Goal: Task Accomplishment & Management: Complete application form

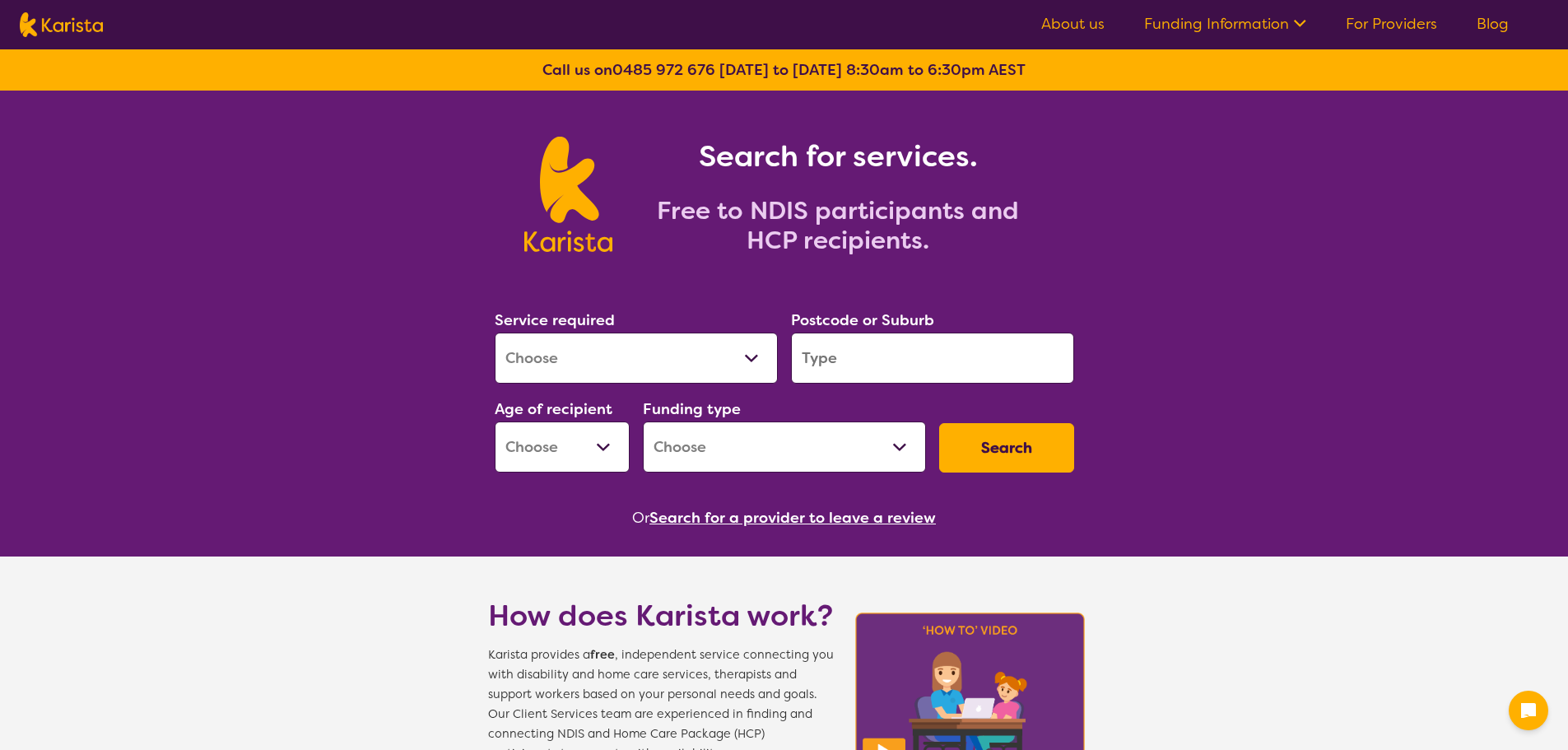
click at [665, 360] on select "Allied Health Assistant Assessment ([MEDICAL_DATA] or [MEDICAL_DATA]) Behaviour…" at bounding box center [636, 357] width 283 height 51
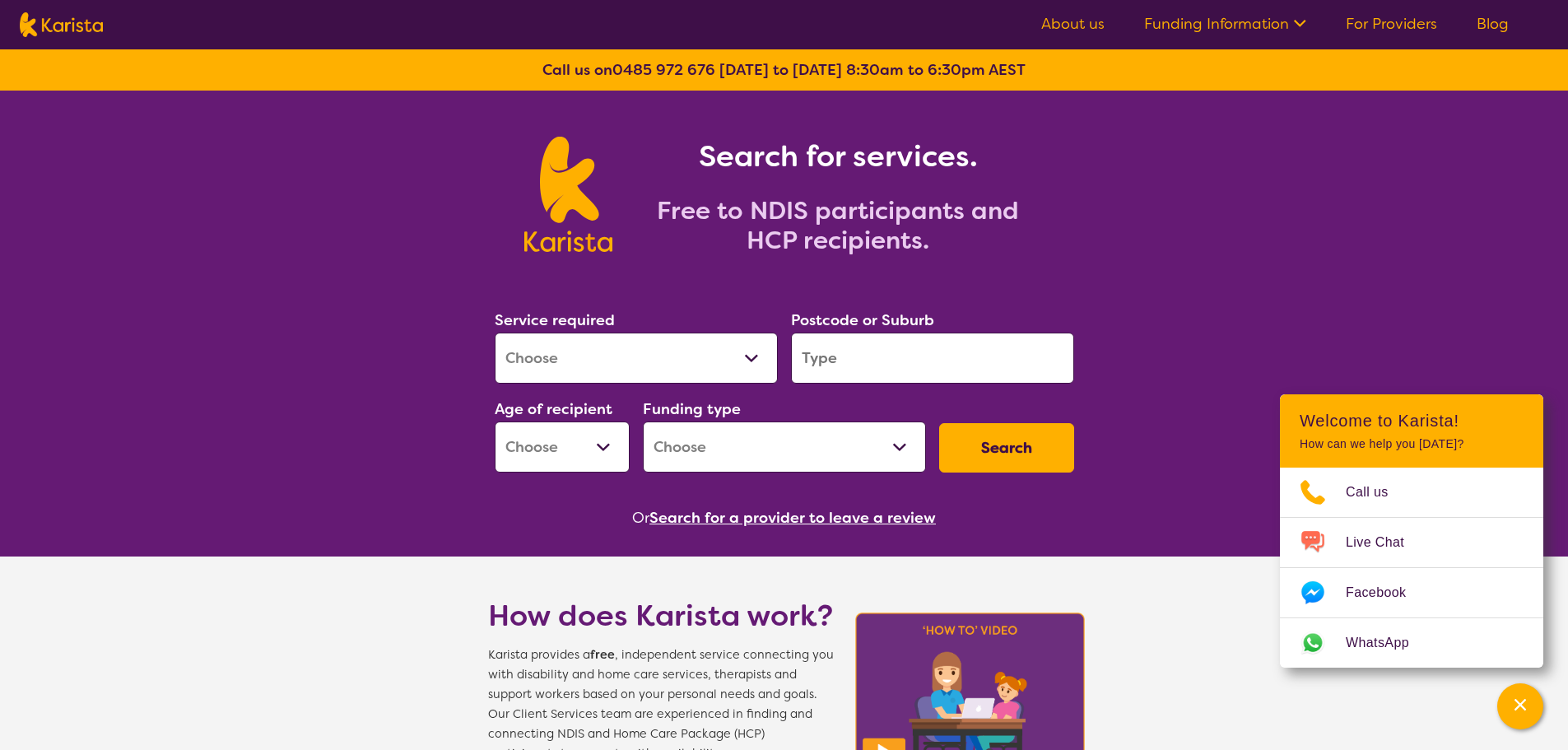
select select "[MEDICAL_DATA]"
click at [495, 332] on select "Allied Health Assistant Assessment ([MEDICAL_DATA] or [MEDICAL_DATA]) Behaviour…" at bounding box center [636, 357] width 283 height 51
click at [941, 352] on input "search" at bounding box center [932, 357] width 283 height 51
type input "3977"
click at [588, 445] on select "Early Childhood - 0 to 9 Child - 10 to 11 Adolescent - 12 to 17 Adult - 18 to 6…" at bounding box center [562, 446] width 135 height 51
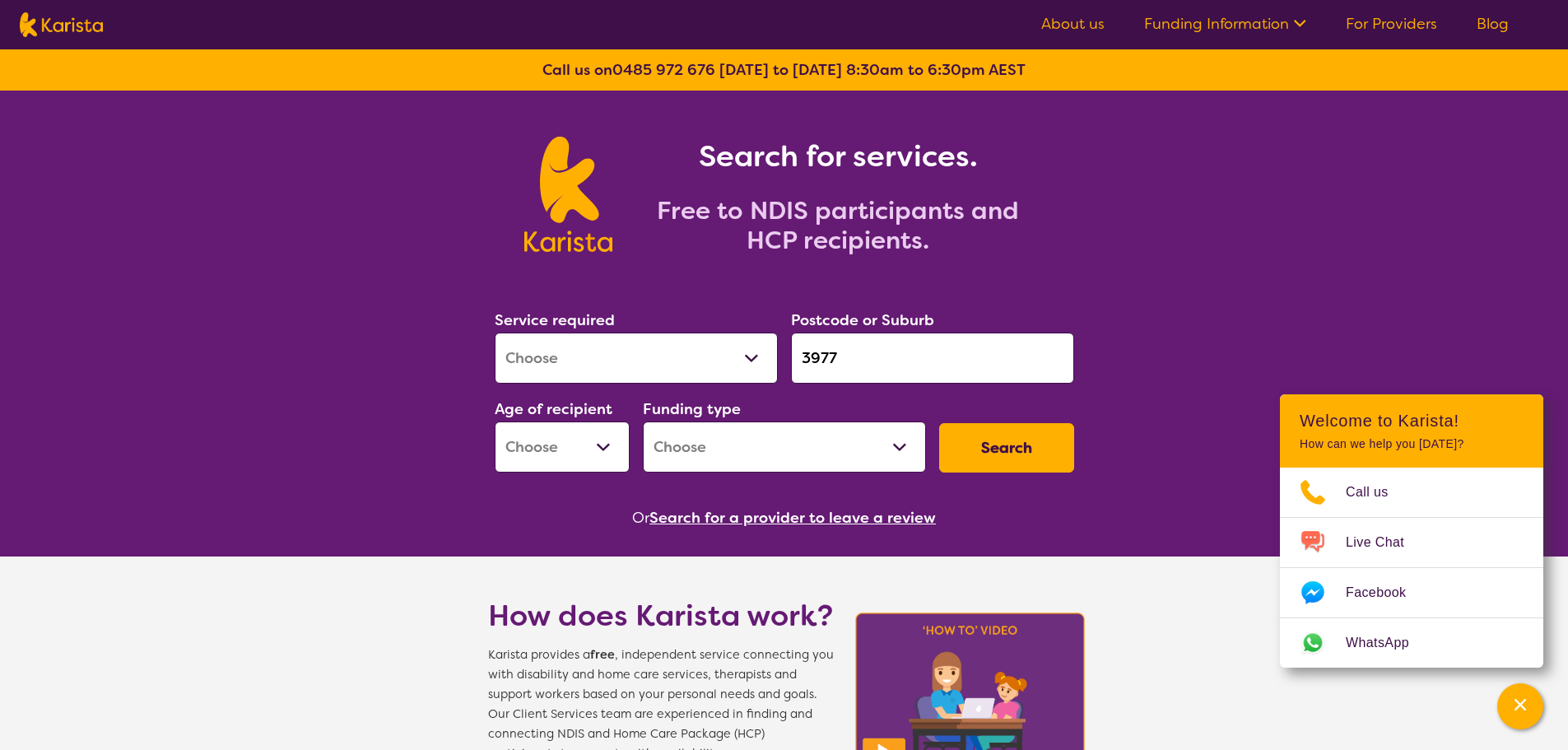
select select "AD"
click at [495, 421] on select "Early Childhood - 0 to 9 Child - 10 to 11 Adolescent - 12 to 17 Adult - 18 to 6…" at bounding box center [562, 446] width 135 height 51
click at [844, 451] on select "Home Care Package (HCP) National Disability Insurance Scheme (NDIS) I don't know" at bounding box center [784, 446] width 283 height 51
select select "NDIS"
click at [643, 421] on select "Home Care Package (HCP) National Disability Insurance Scheme (NDIS) I don't know" at bounding box center [784, 446] width 283 height 51
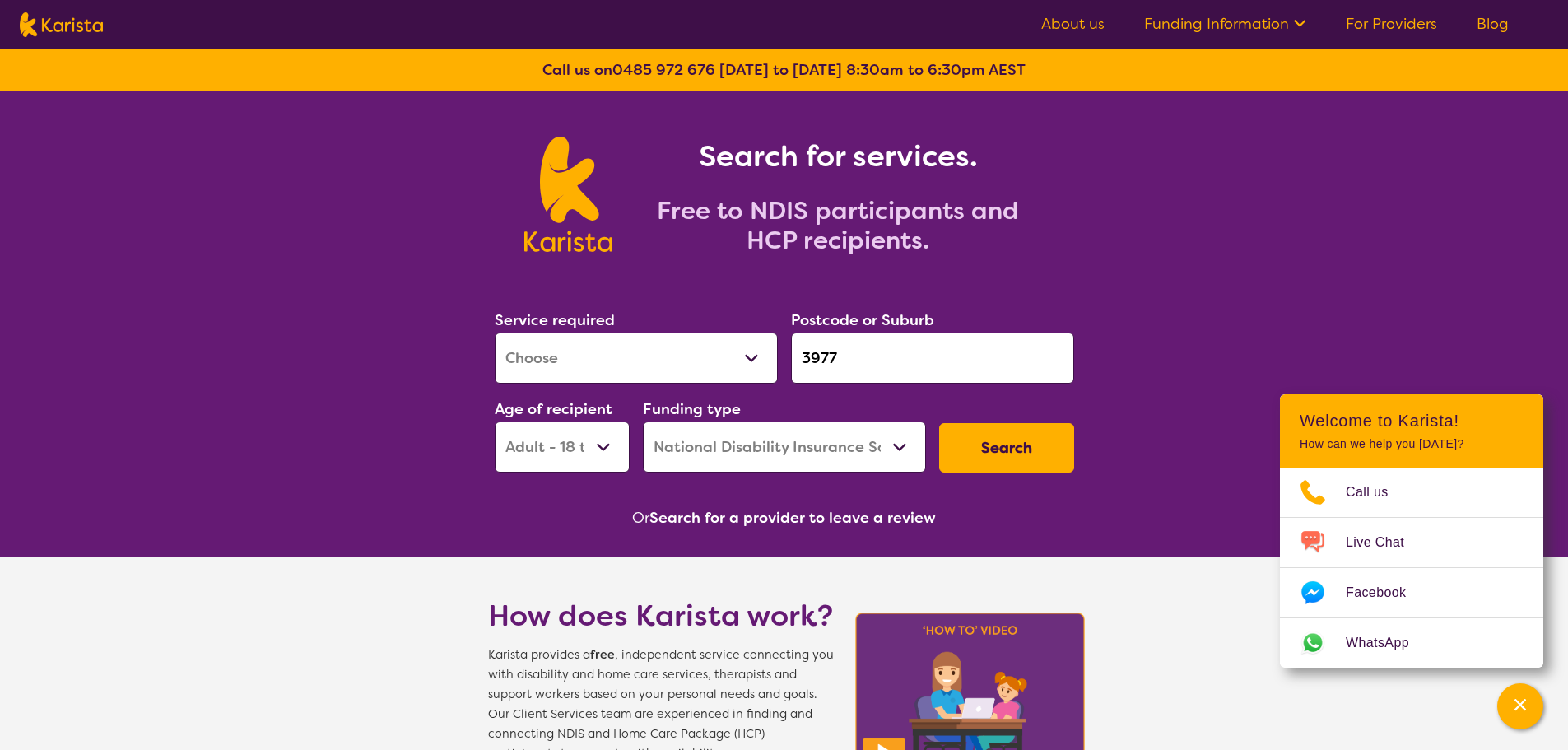
click at [1032, 446] on button "Search" at bounding box center [1007, 447] width 135 height 49
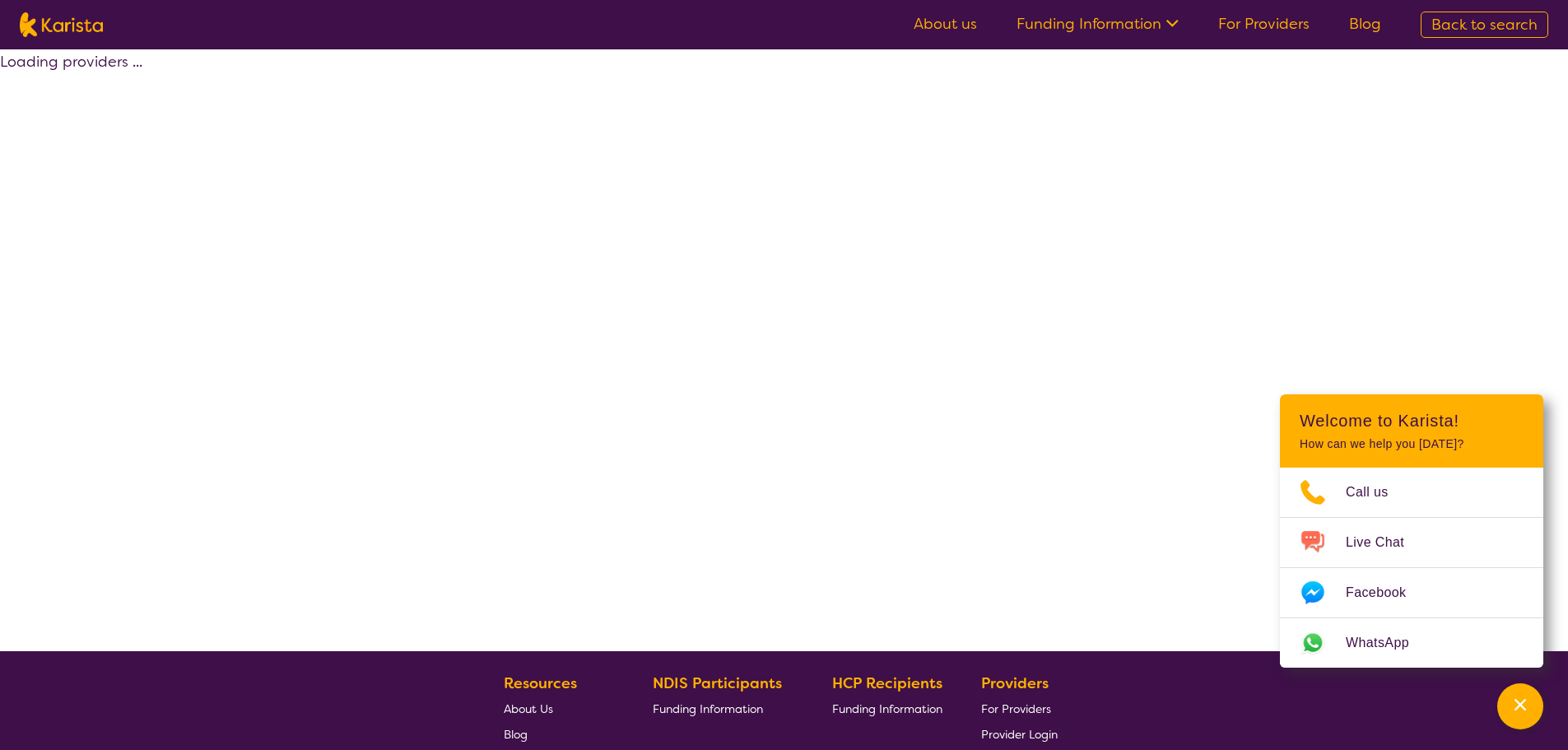
select select "by_score"
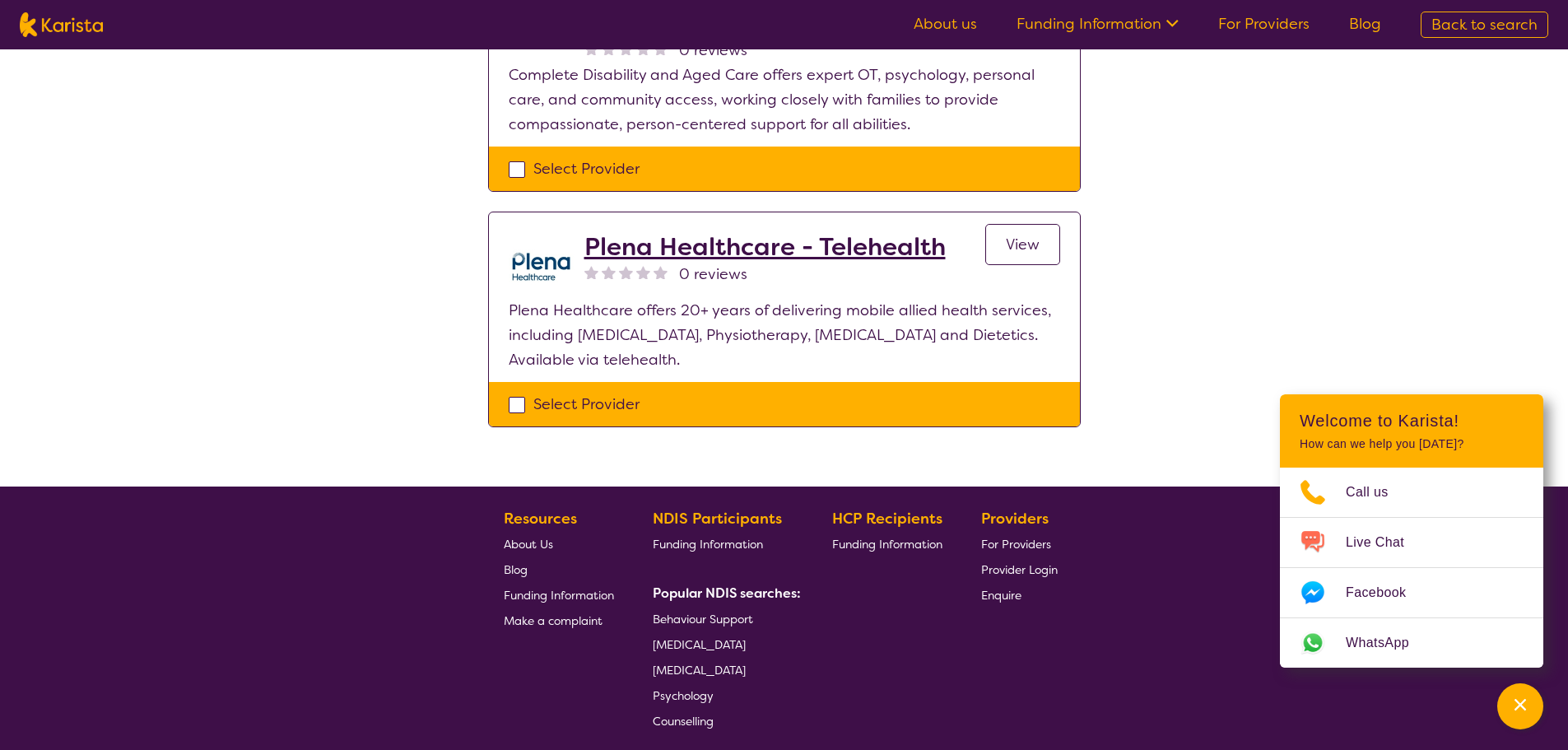
scroll to position [1975, 0]
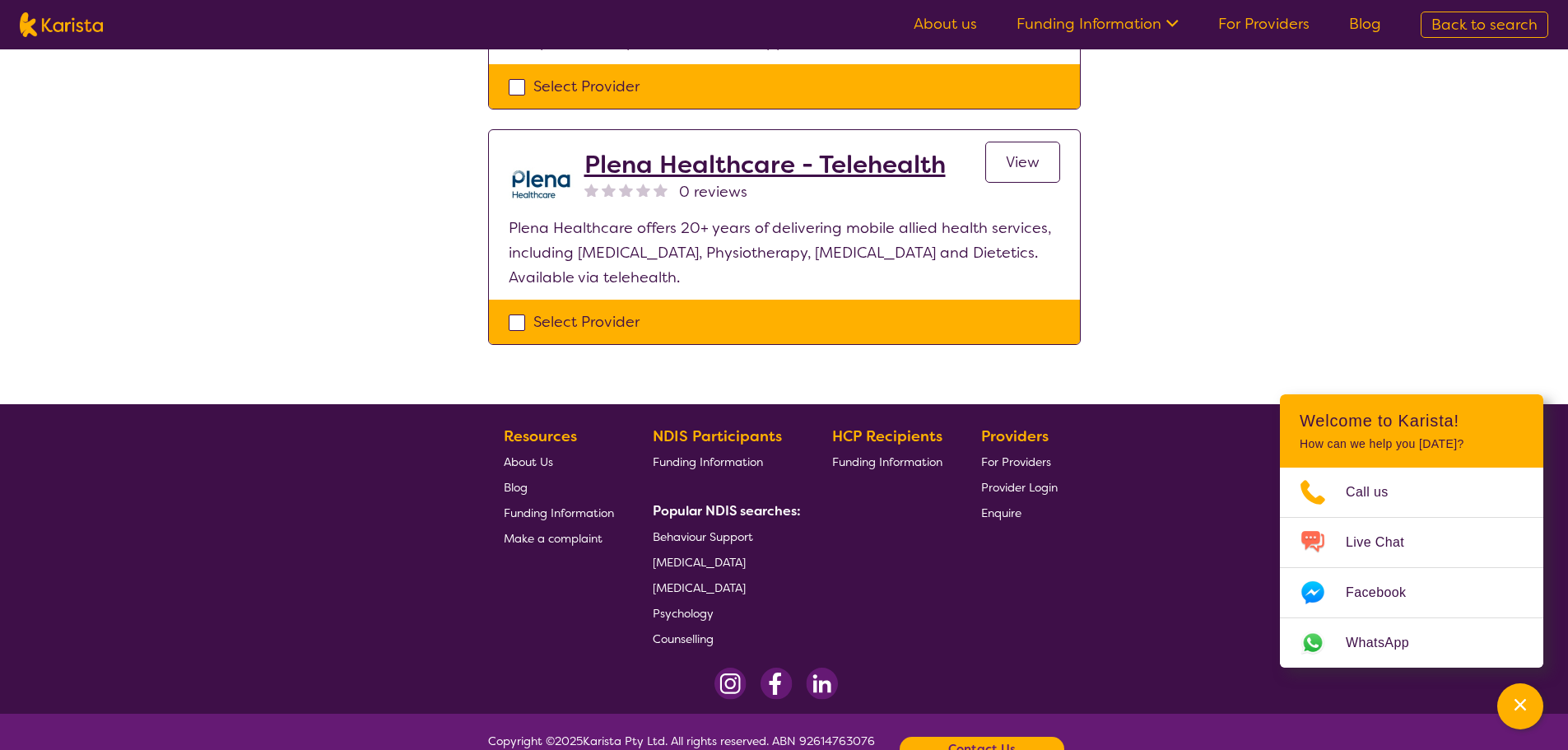
click at [1008, 174] on link "View" at bounding box center [1023, 163] width 75 height 42
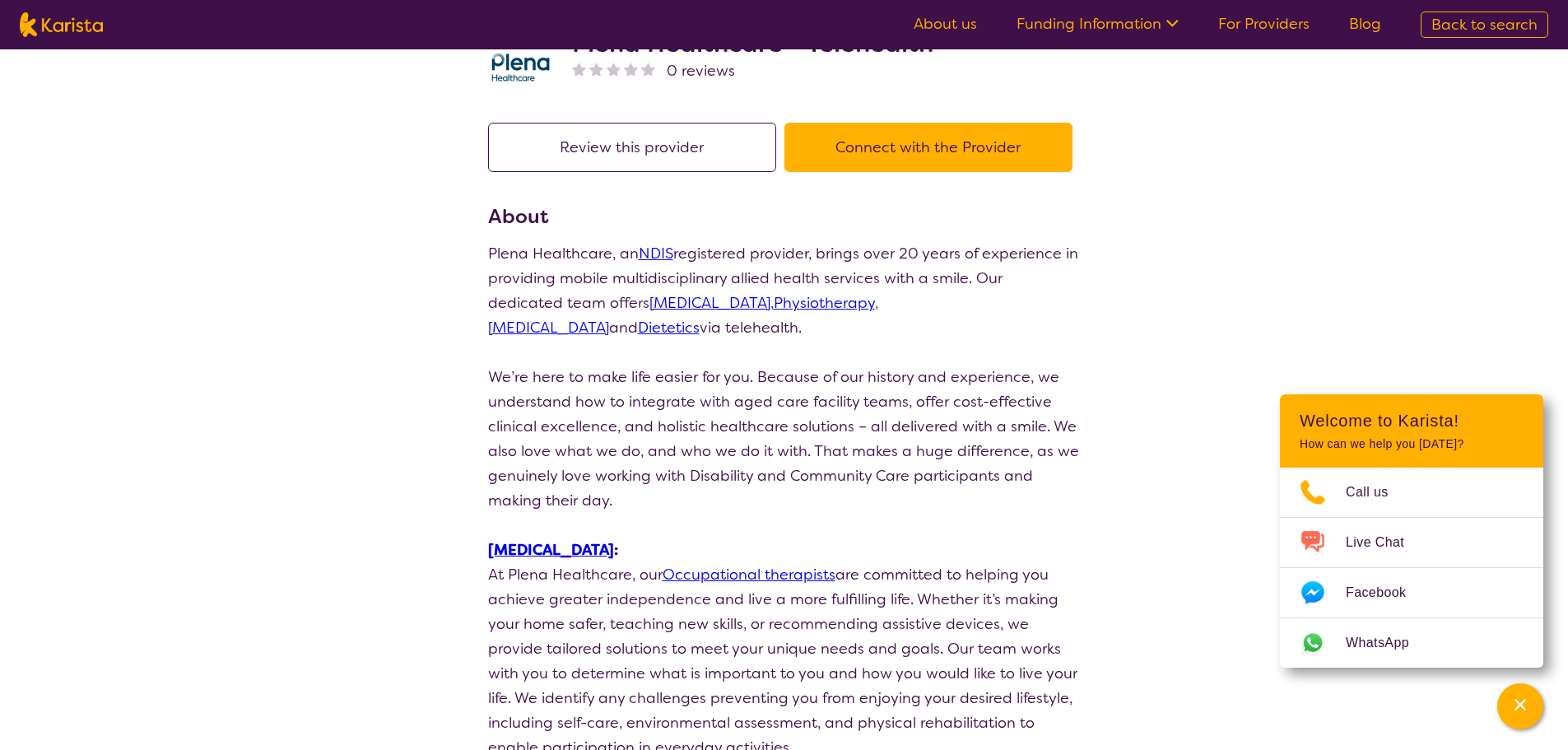
scroll to position [164, 0]
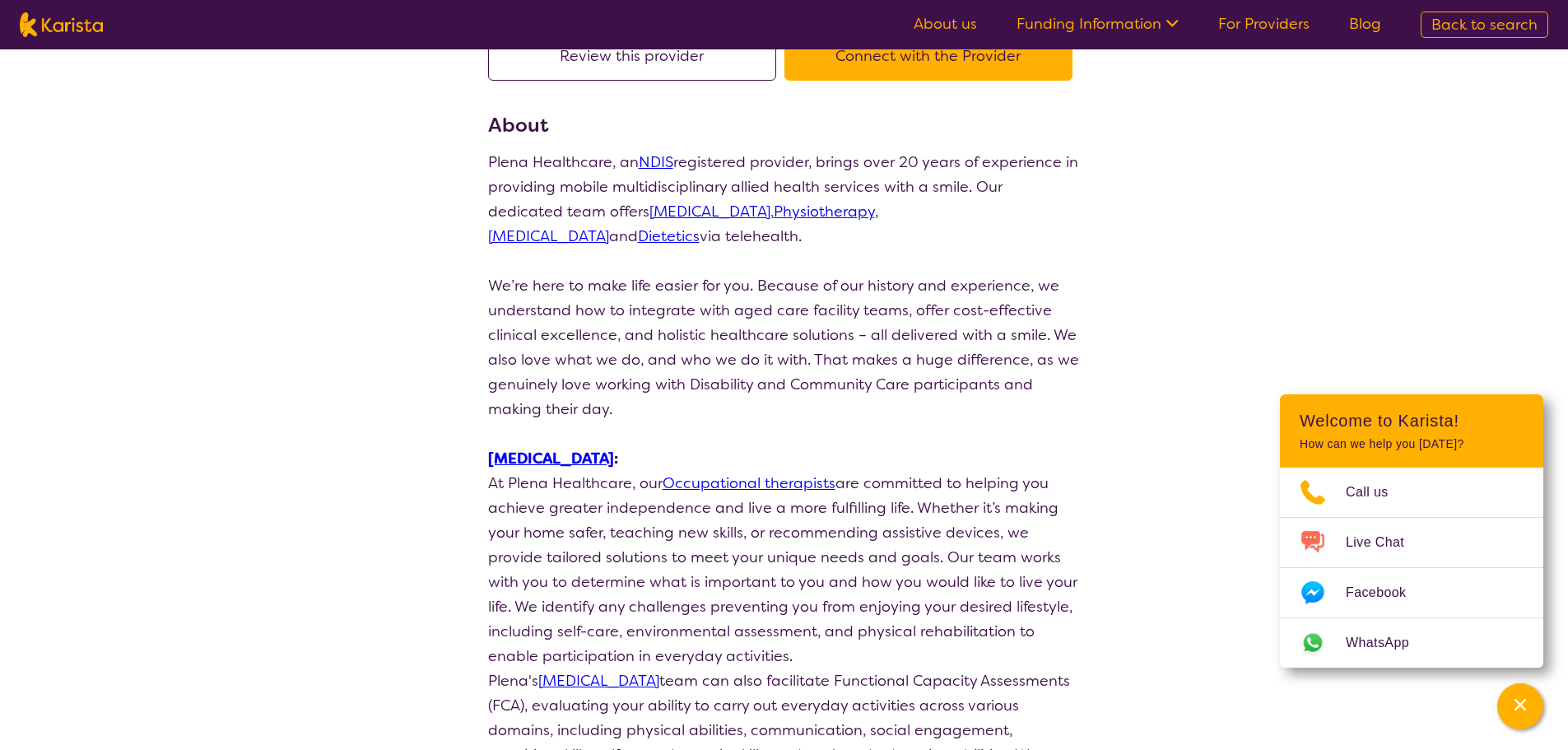
click at [687, 210] on link "[MEDICAL_DATA]" at bounding box center [710, 211] width 121 height 20
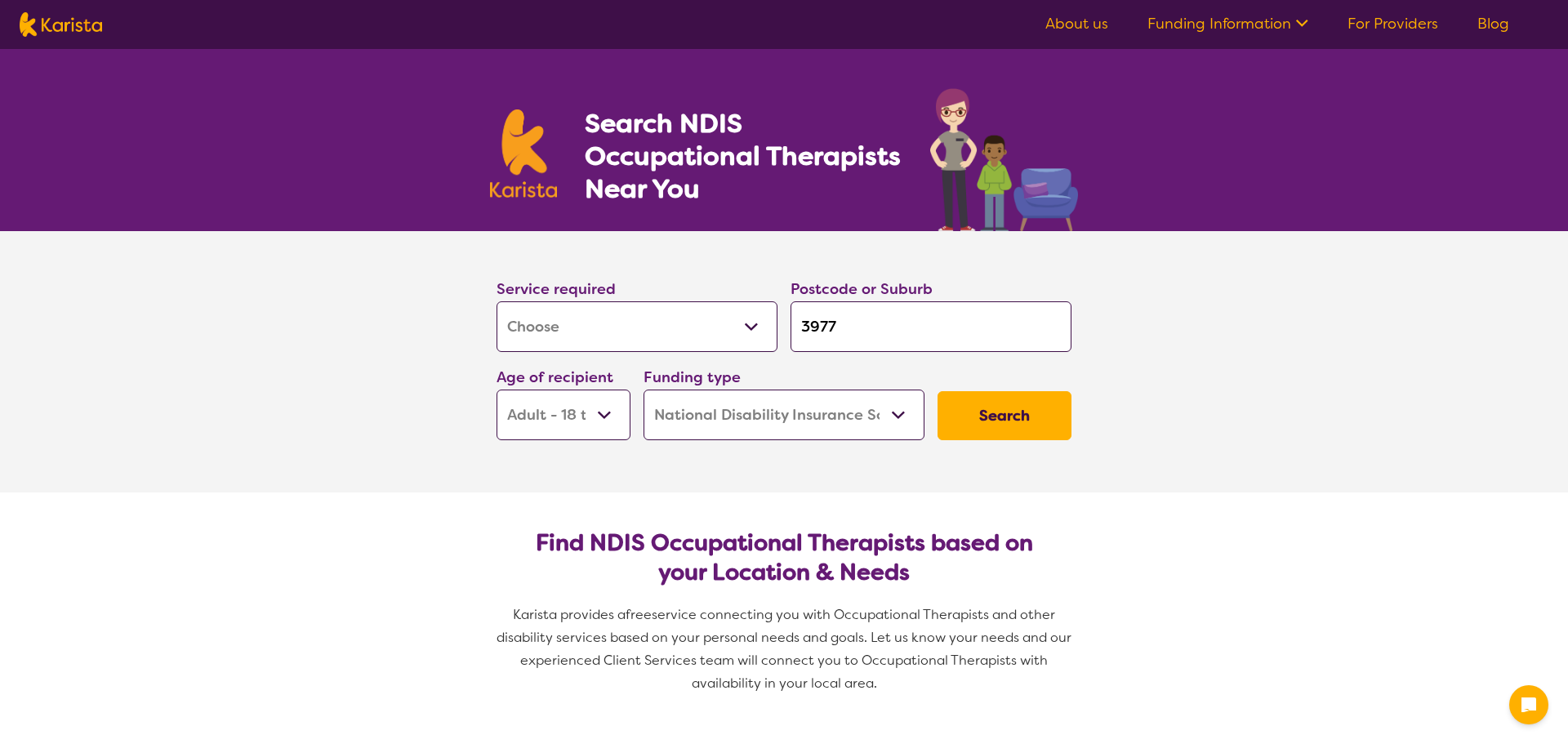
select select "[MEDICAL_DATA]"
select select "AD"
select select "NDIS"
select select "[MEDICAL_DATA]"
select select "AD"
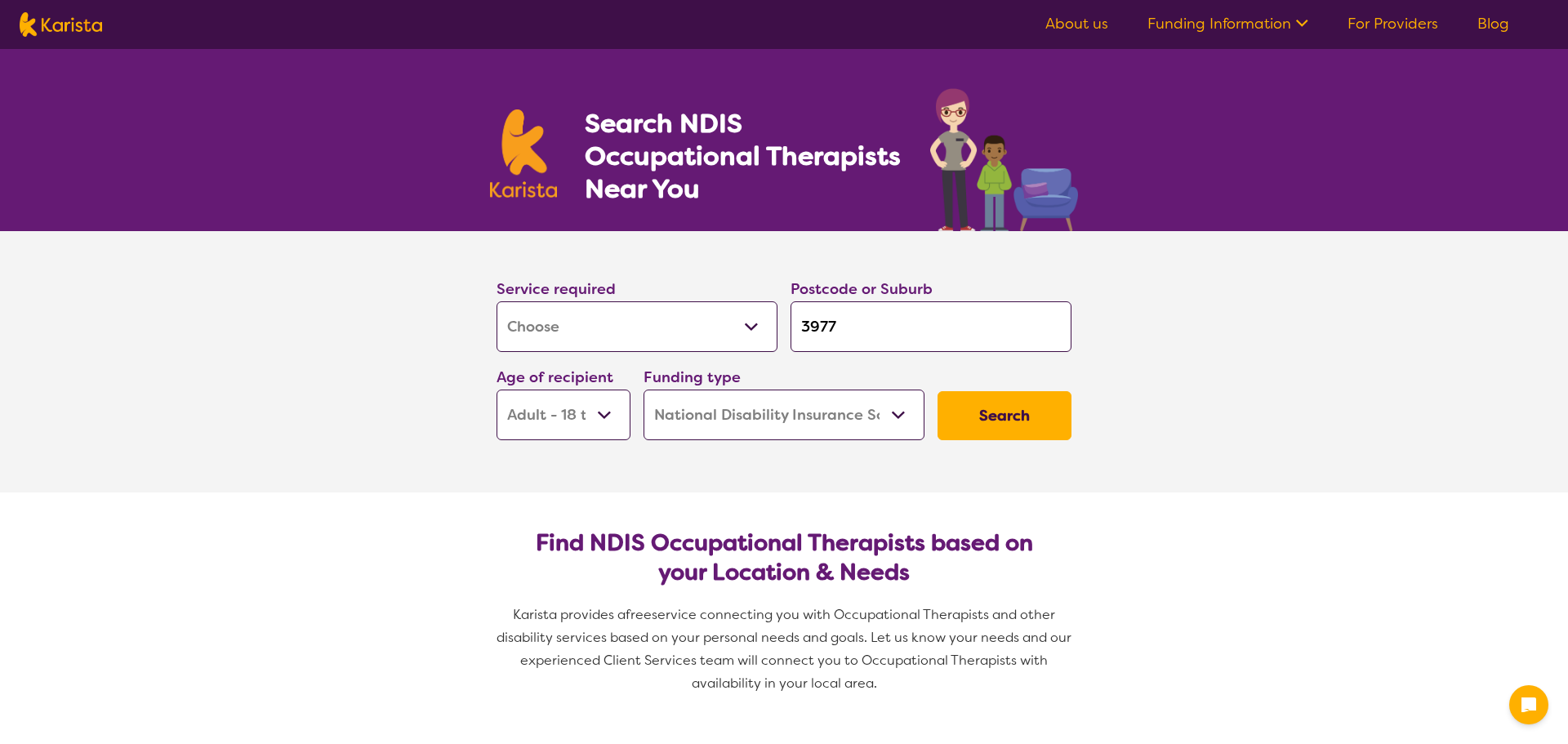
select select "NDIS"
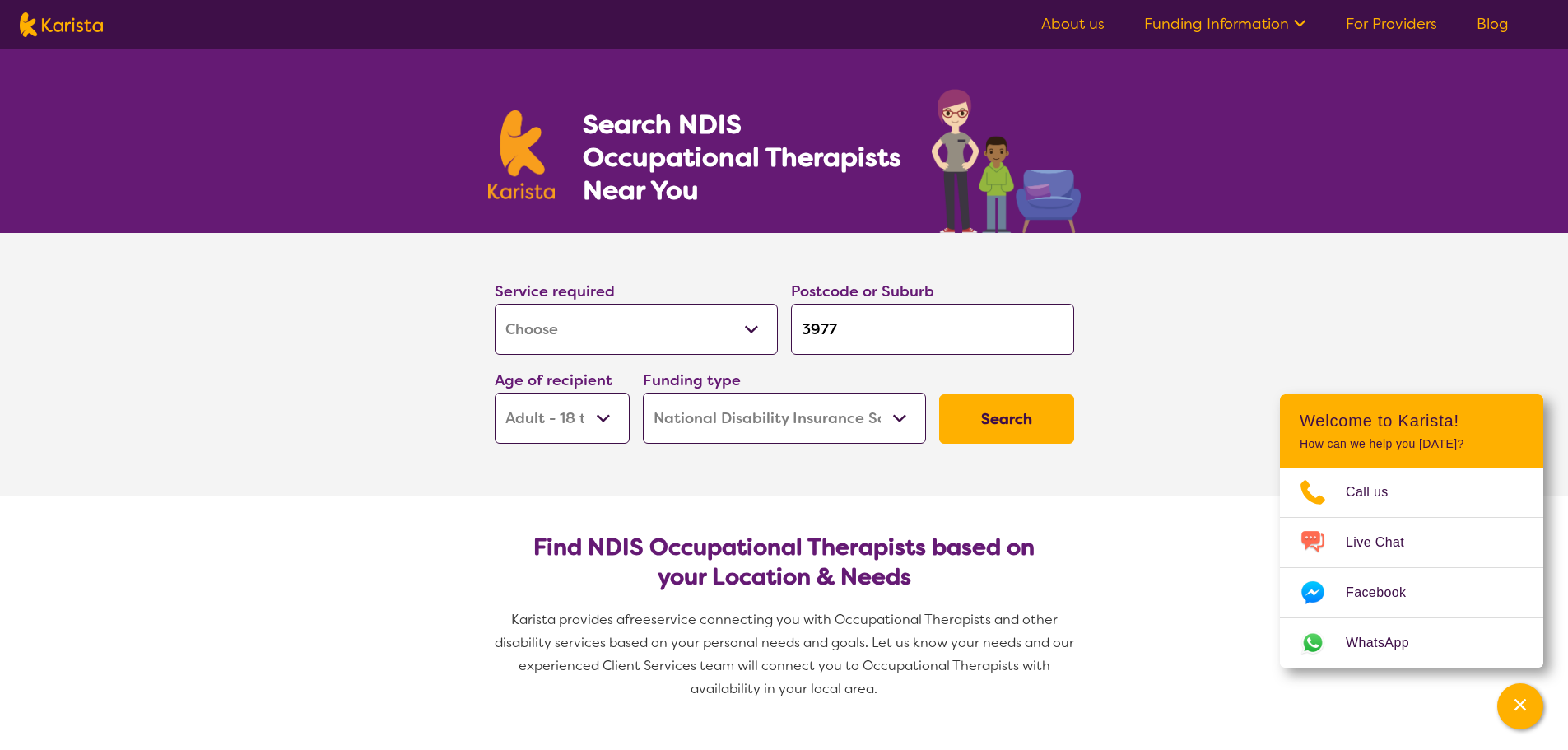
click at [1025, 429] on button "Search" at bounding box center [1007, 419] width 135 height 49
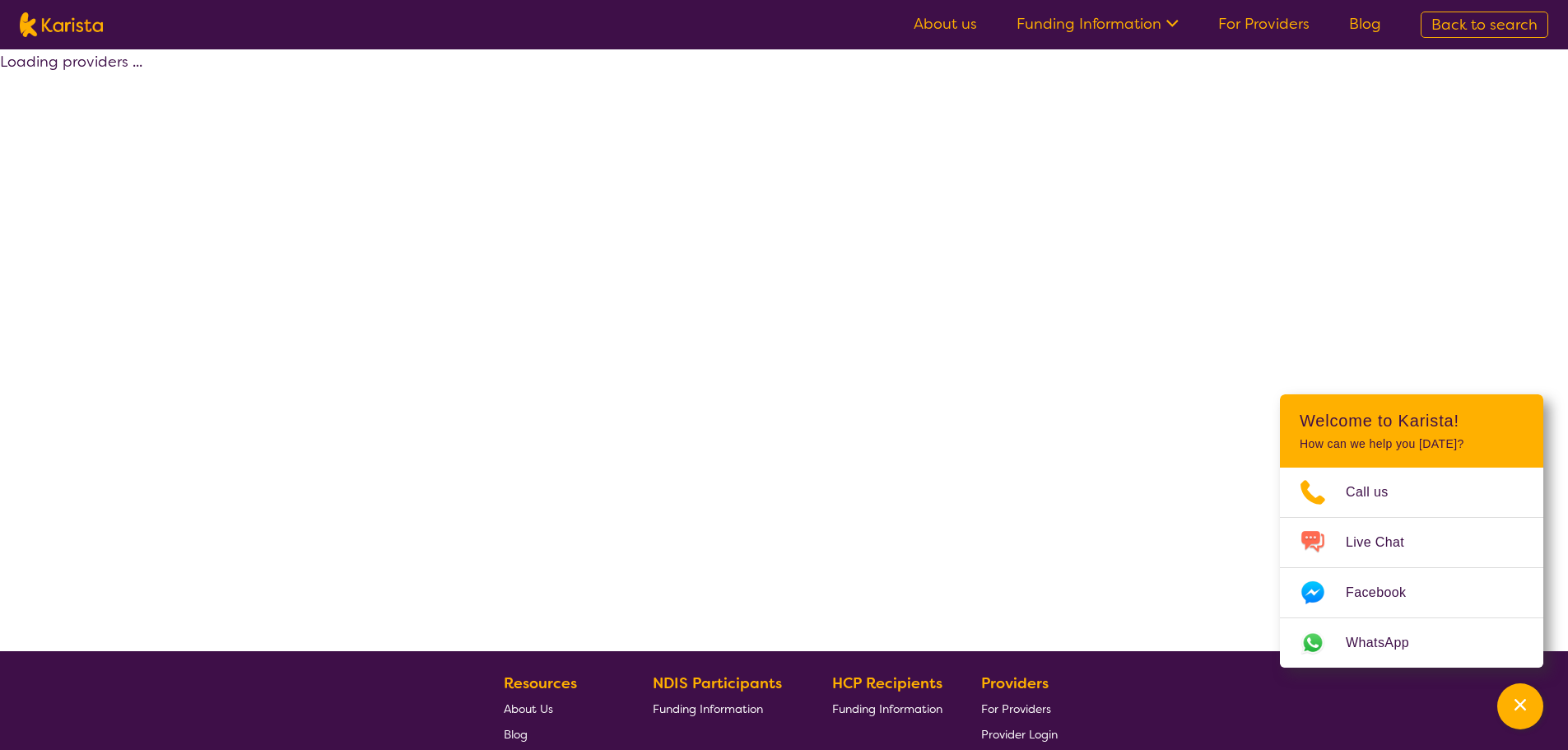
select select "by_score"
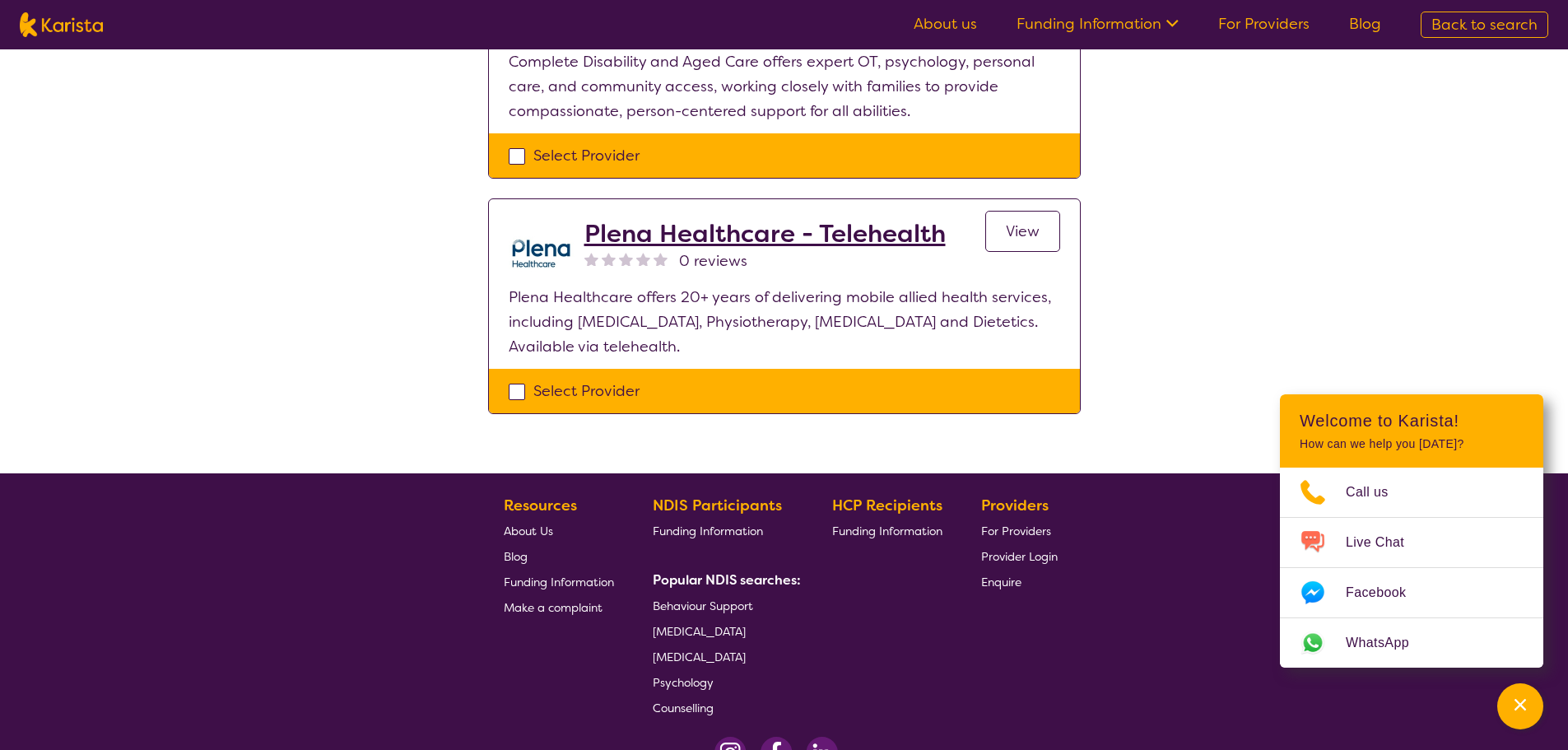
scroll to position [2026, 0]
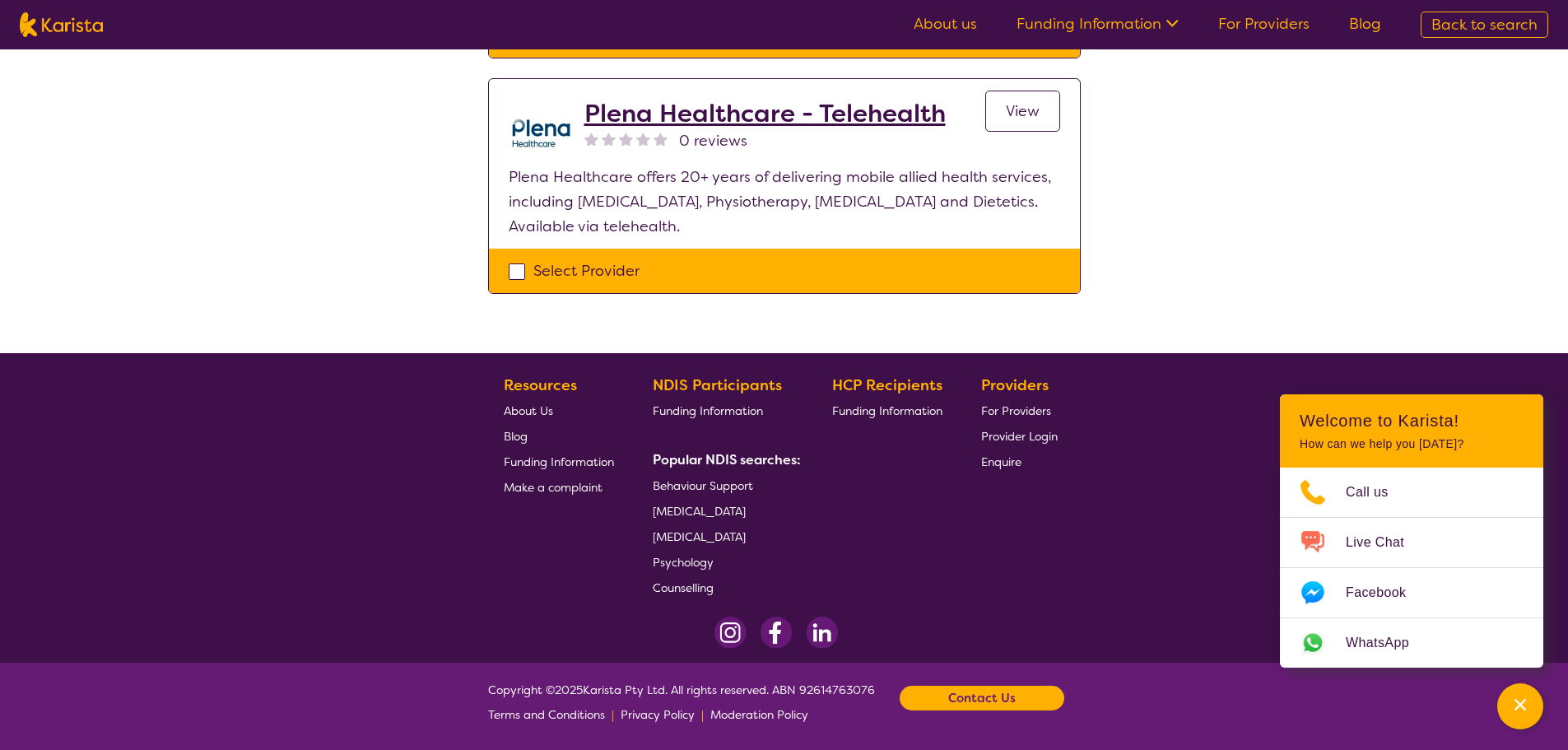
click at [511, 276] on div "Select Provider" at bounding box center [784, 271] width 551 height 25
checkbox input "true"
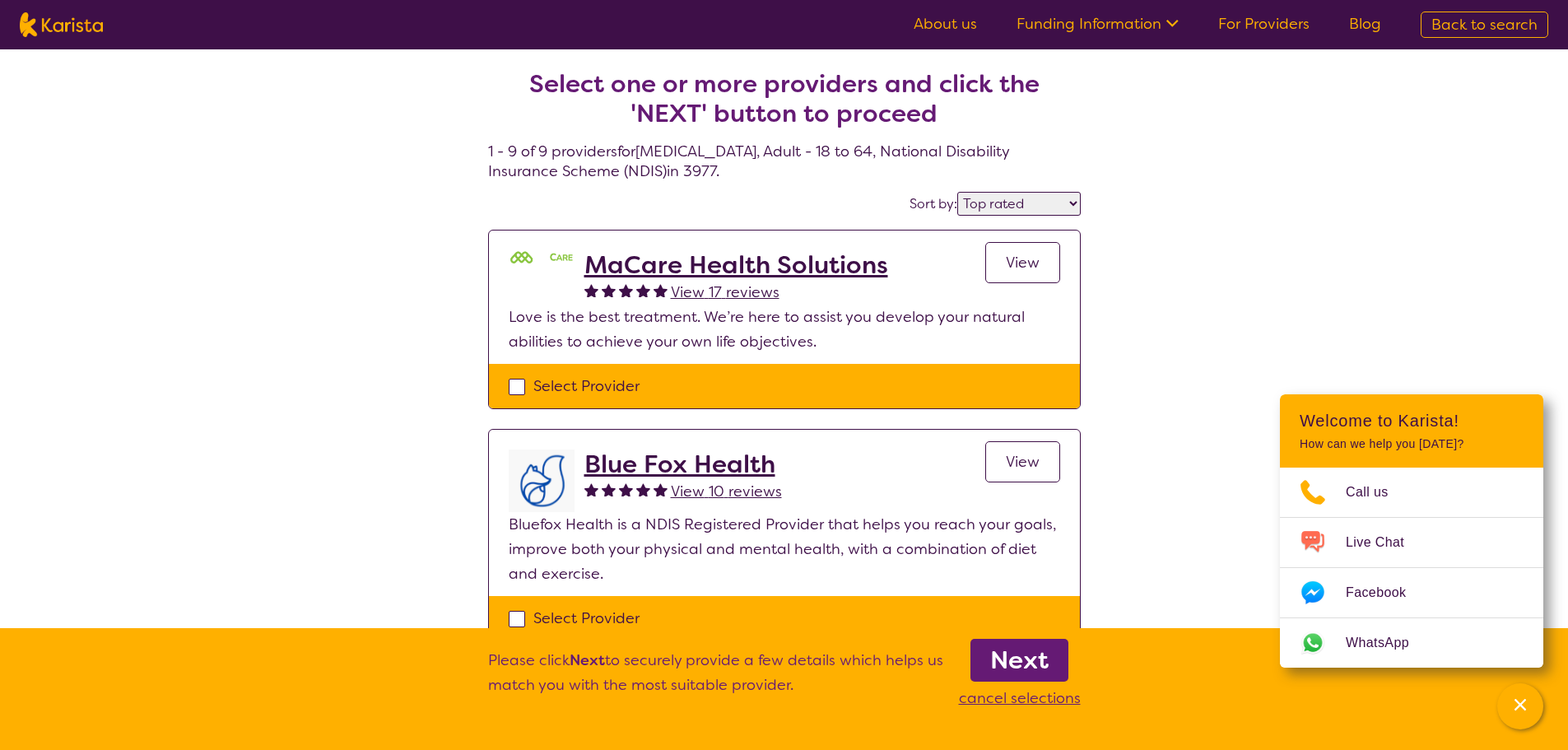
click at [1025, 663] on b "Next" at bounding box center [1020, 660] width 59 height 33
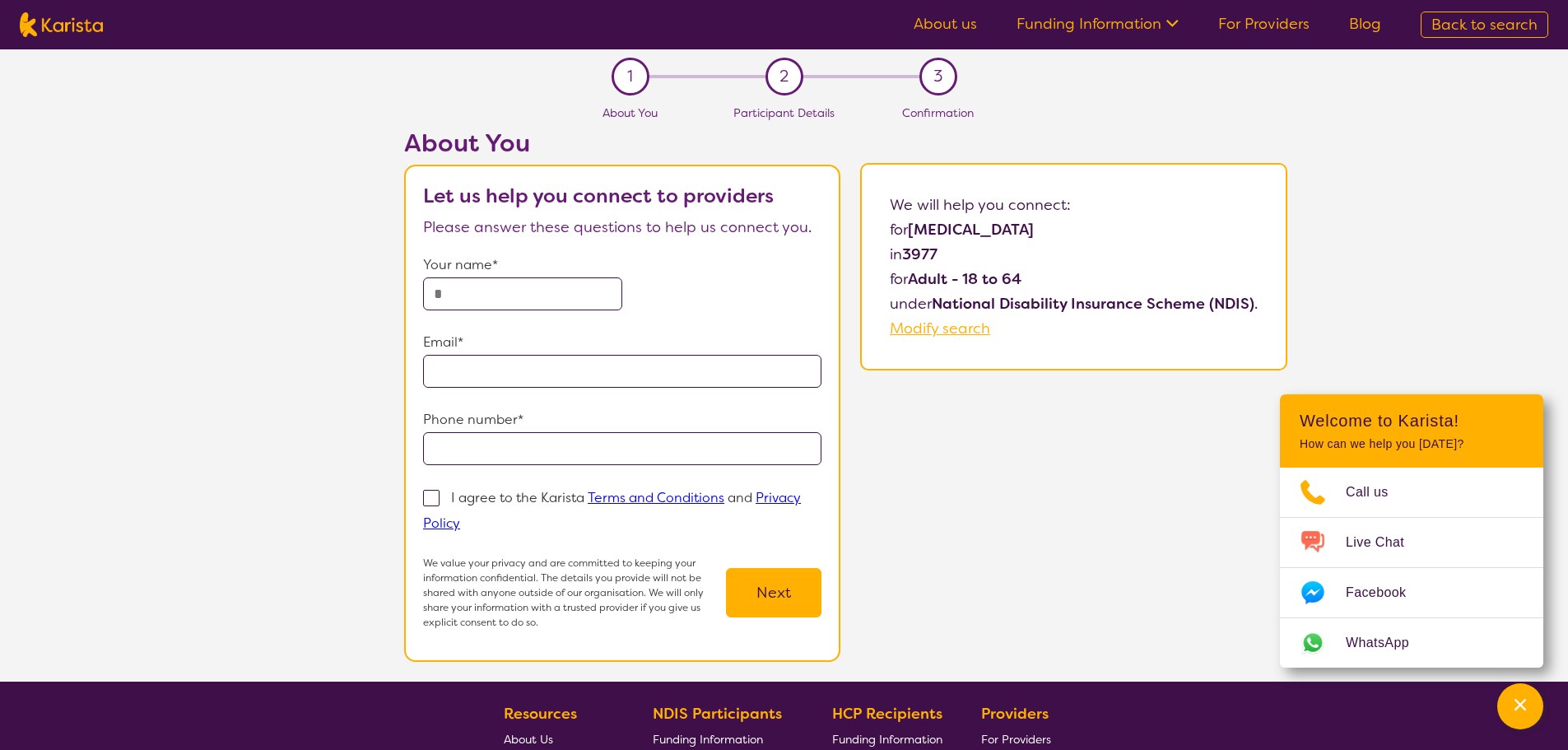
click at [497, 292] on input "text" at bounding box center [523, 294] width 199 height 33
type input "*"
type input "**********"
type input "*"
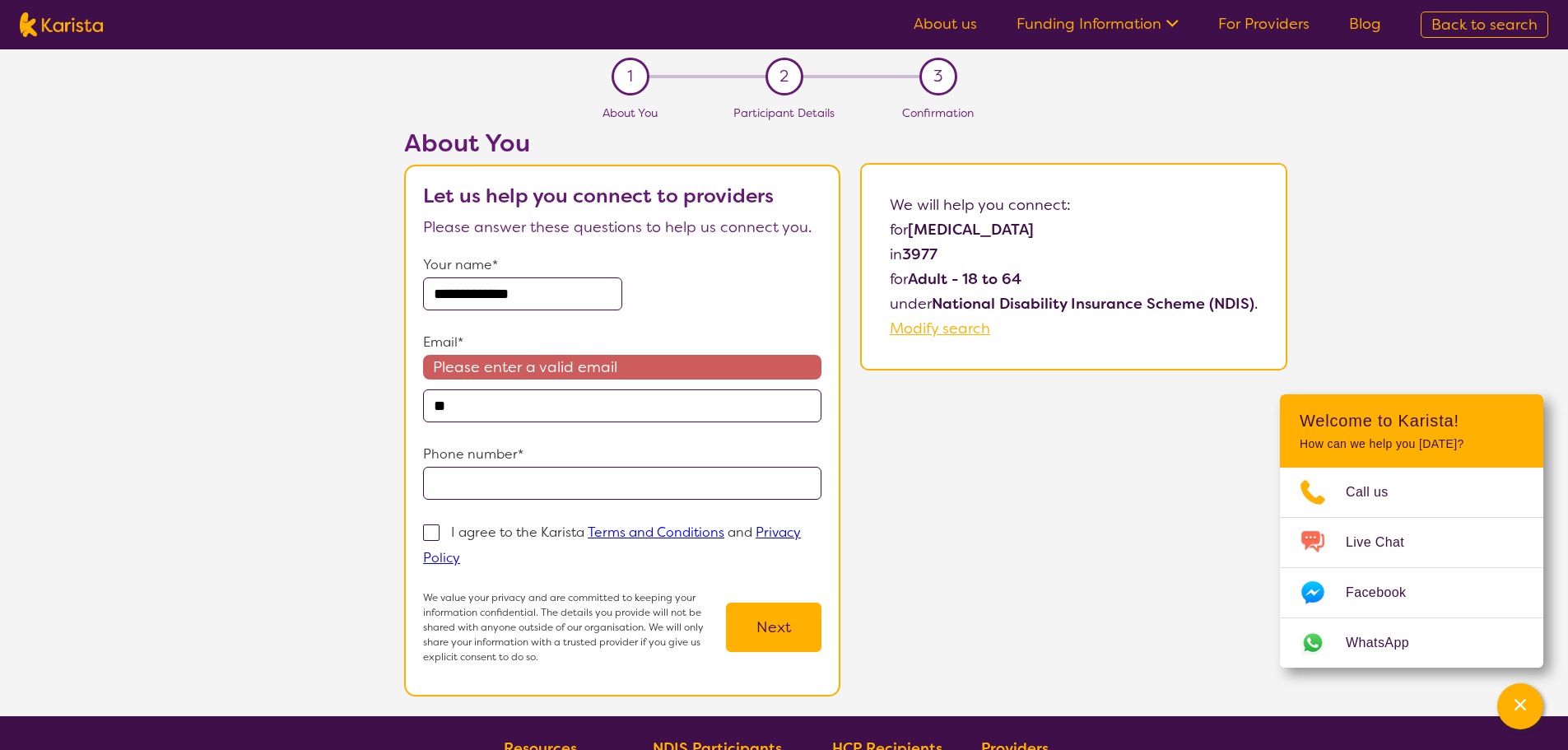
type input "**********"
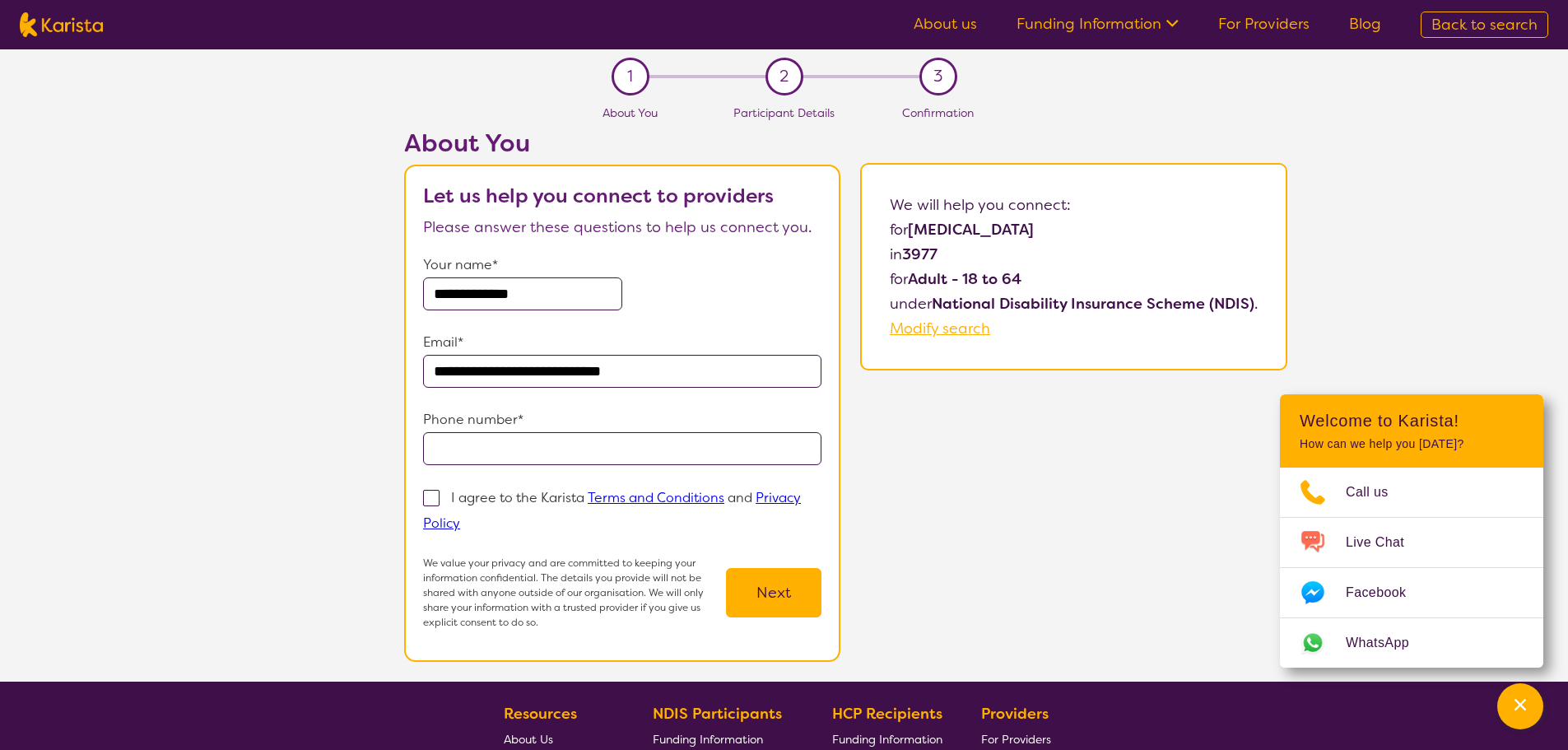
click at [492, 452] on input "tel" at bounding box center [622, 448] width 398 height 33
type input "**********"
click at [432, 497] on span at bounding box center [431, 497] width 16 height 16
click at [460, 516] on input "I agree to the Karista Terms and Conditions and Privacy Policy" at bounding box center [466, 522] width 10 height 10
checkbox input "true"
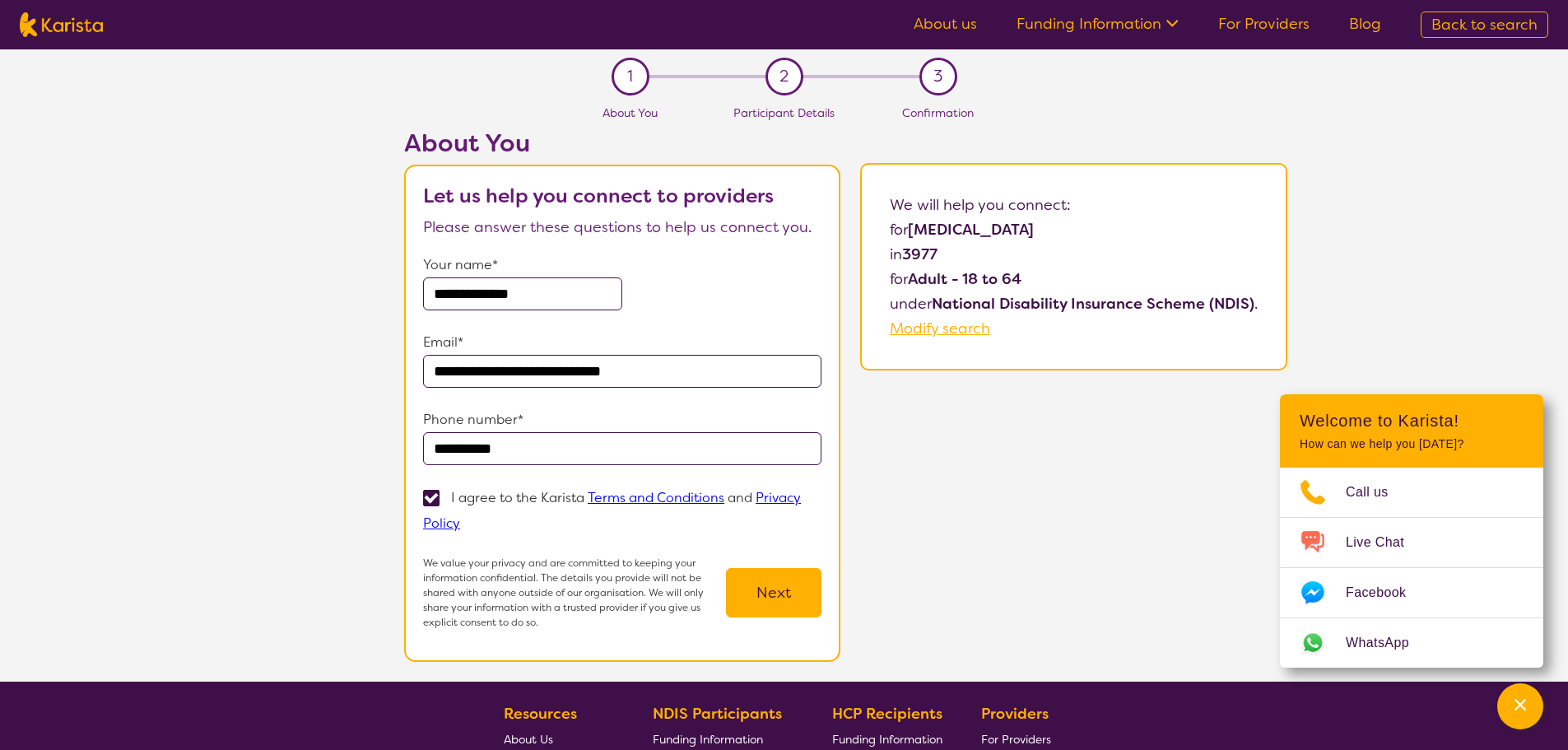
click at [793, 600] on button "Next" at bounding box center [774, 592] width 95 height 49
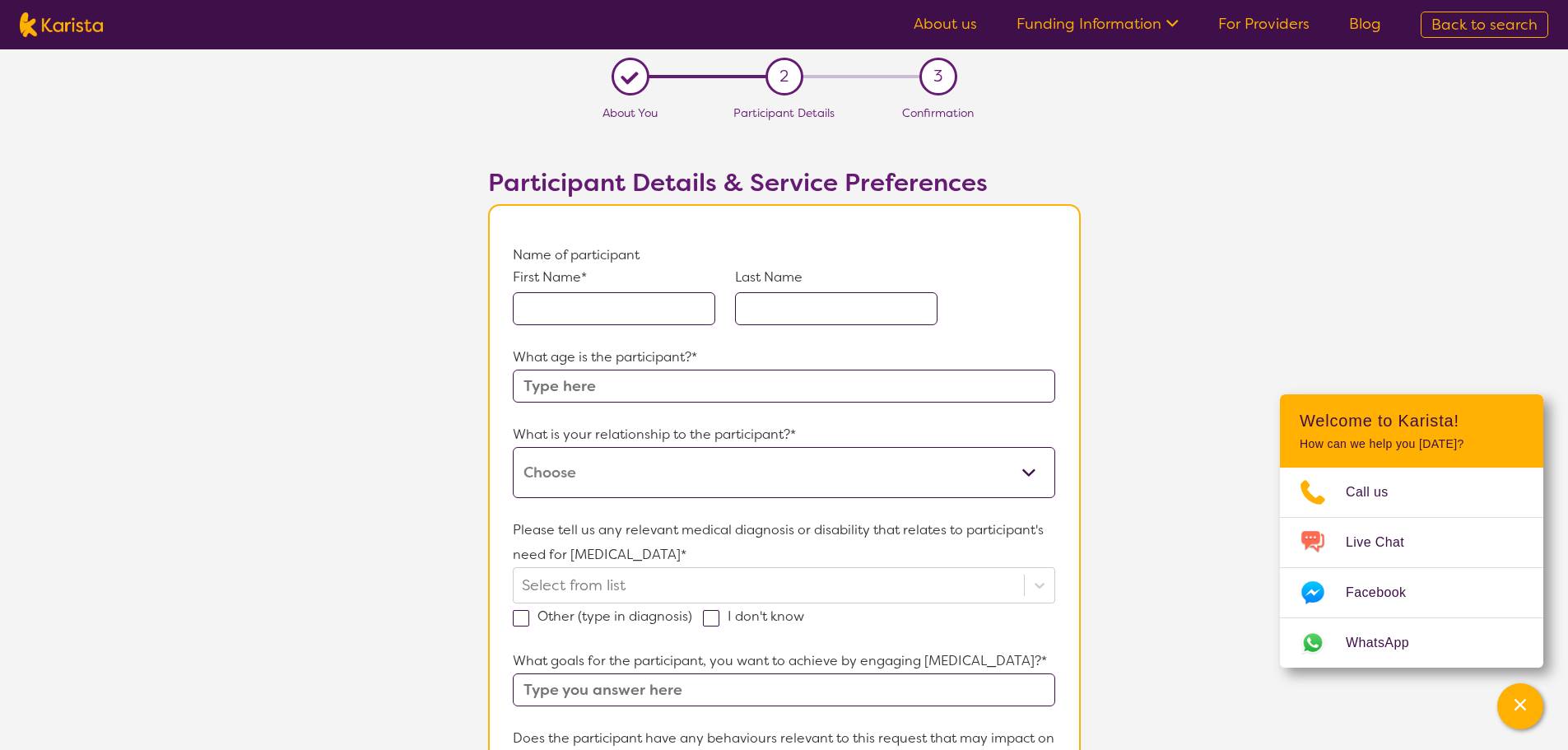
click at [568, 309] on input "text" at bounding box center [614, 309] width 202 height 33
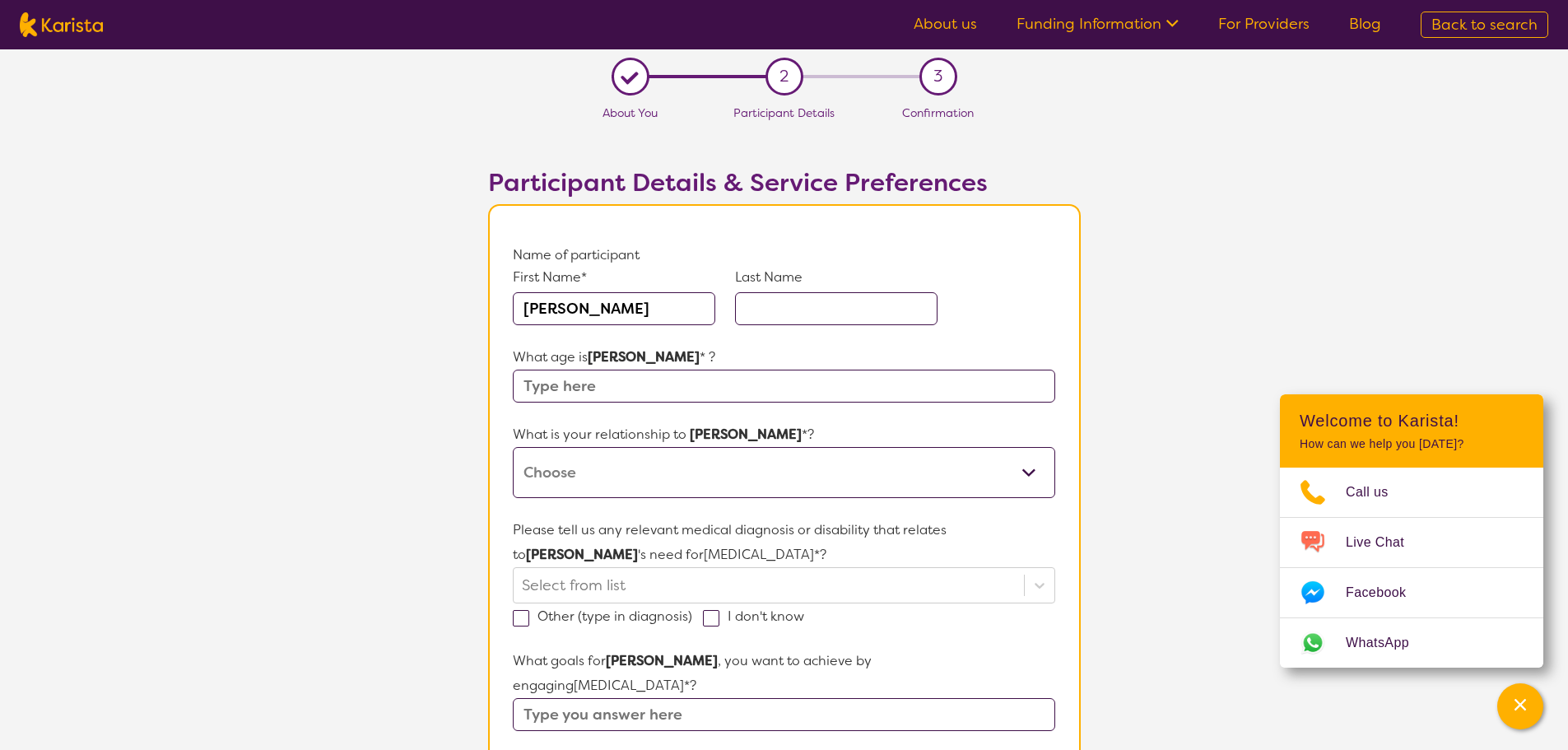
type input "Russell"
type input "Reid"
click at [632, 382] on input "text" at bounding box center [784, 386] width 542 height 33
type input "1984"
click at [588, 465] on select "This request is for myself I am their parent I am their child I am their spouse…" at bounding box center [784, 472] width 542 height 51
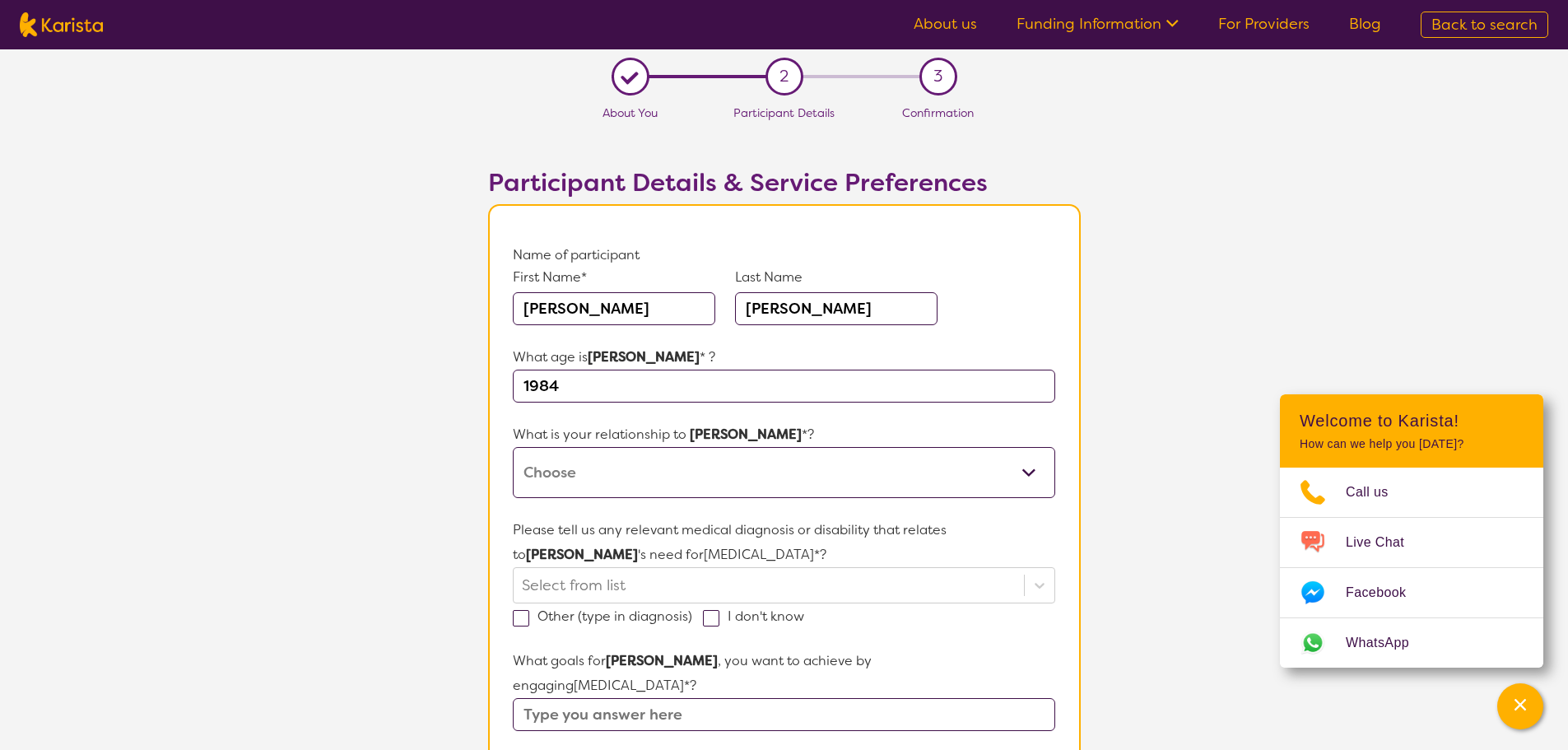
select select "I am their Support Coordinator"
click at [513, 447] on select "This request is for myself I am their parent I am their child I am their spouse…" at bounding box center [784, 472] width 542 height 51
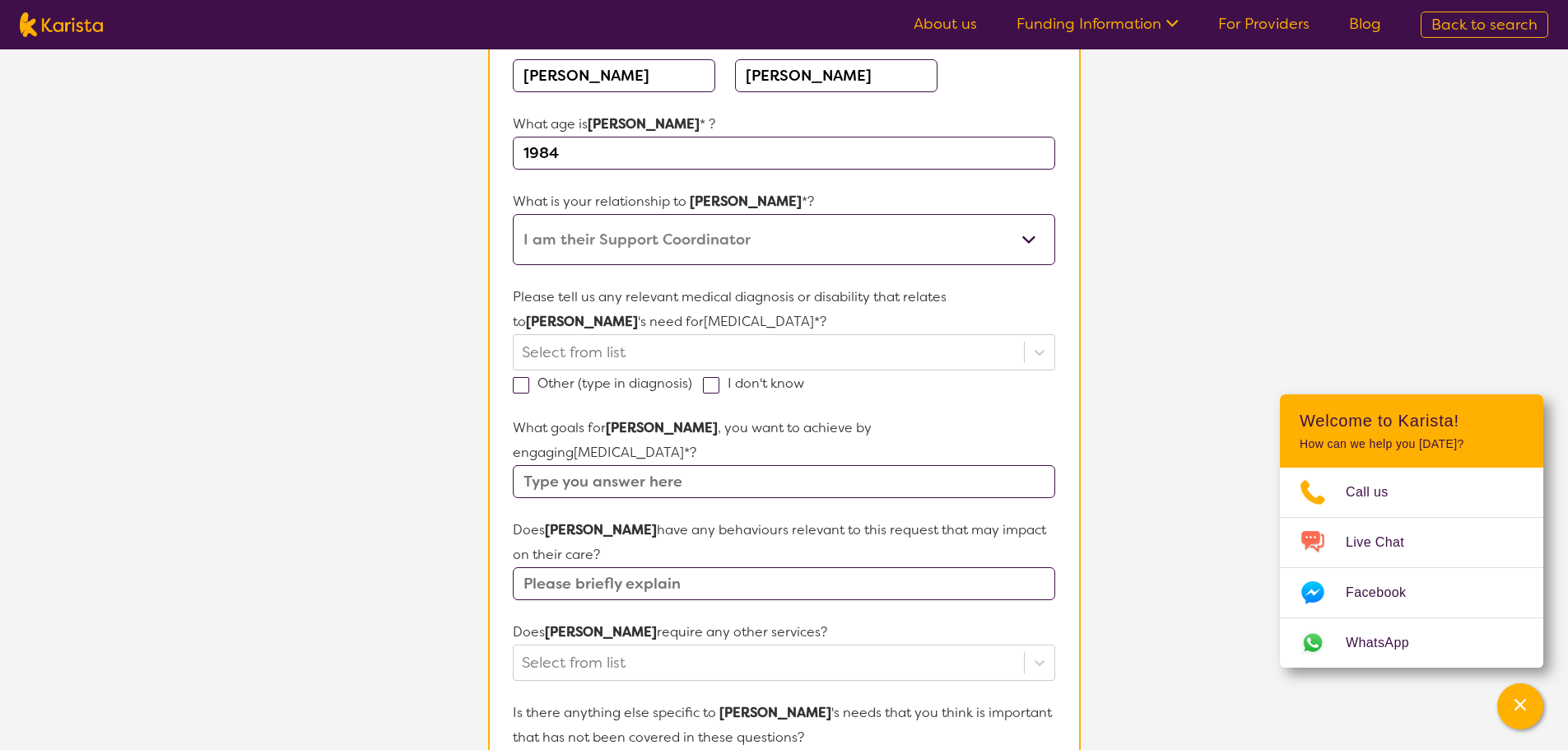
scroll to position [247, 0]
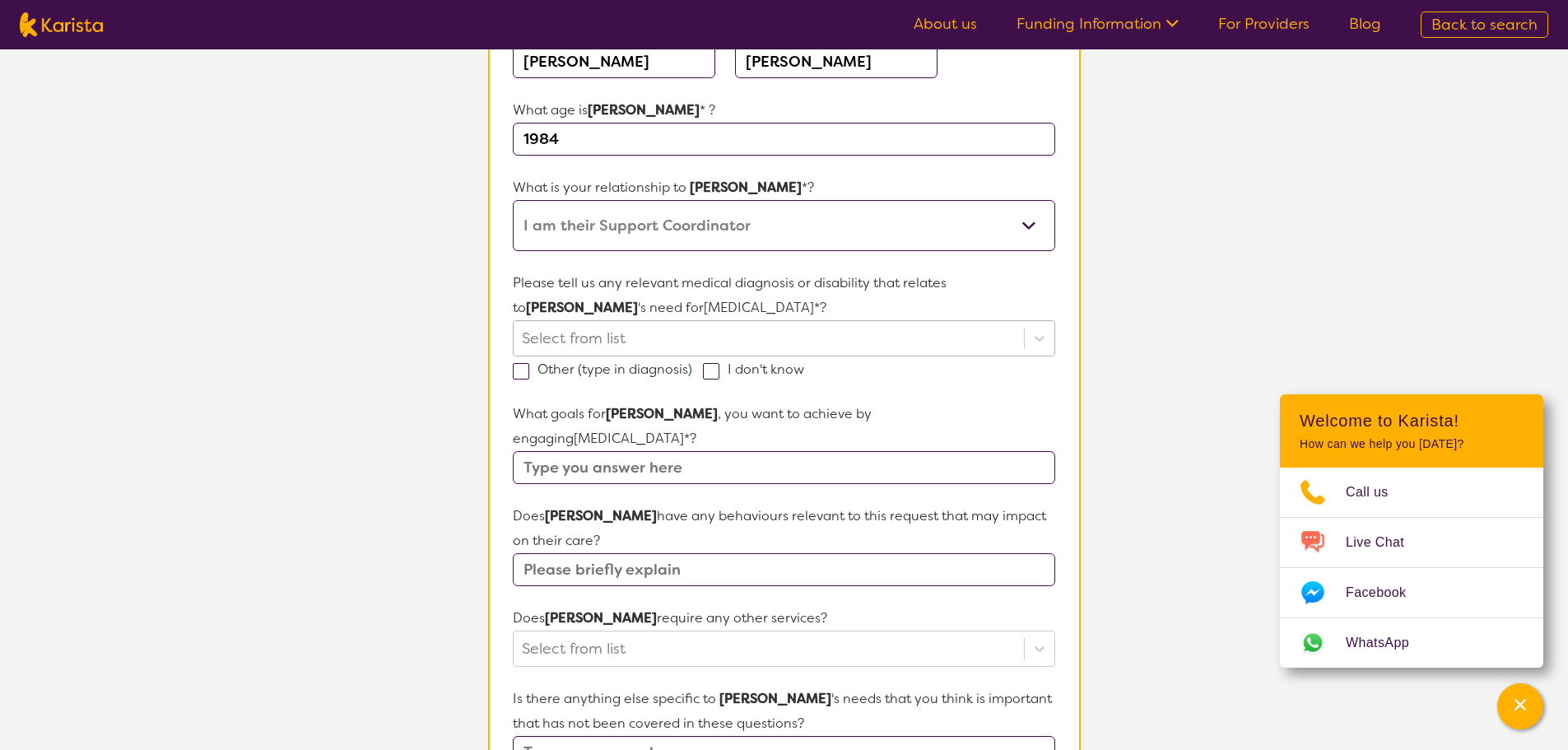
click at [686, 330] on div at bounding box center [768, 338] width 493 height 28
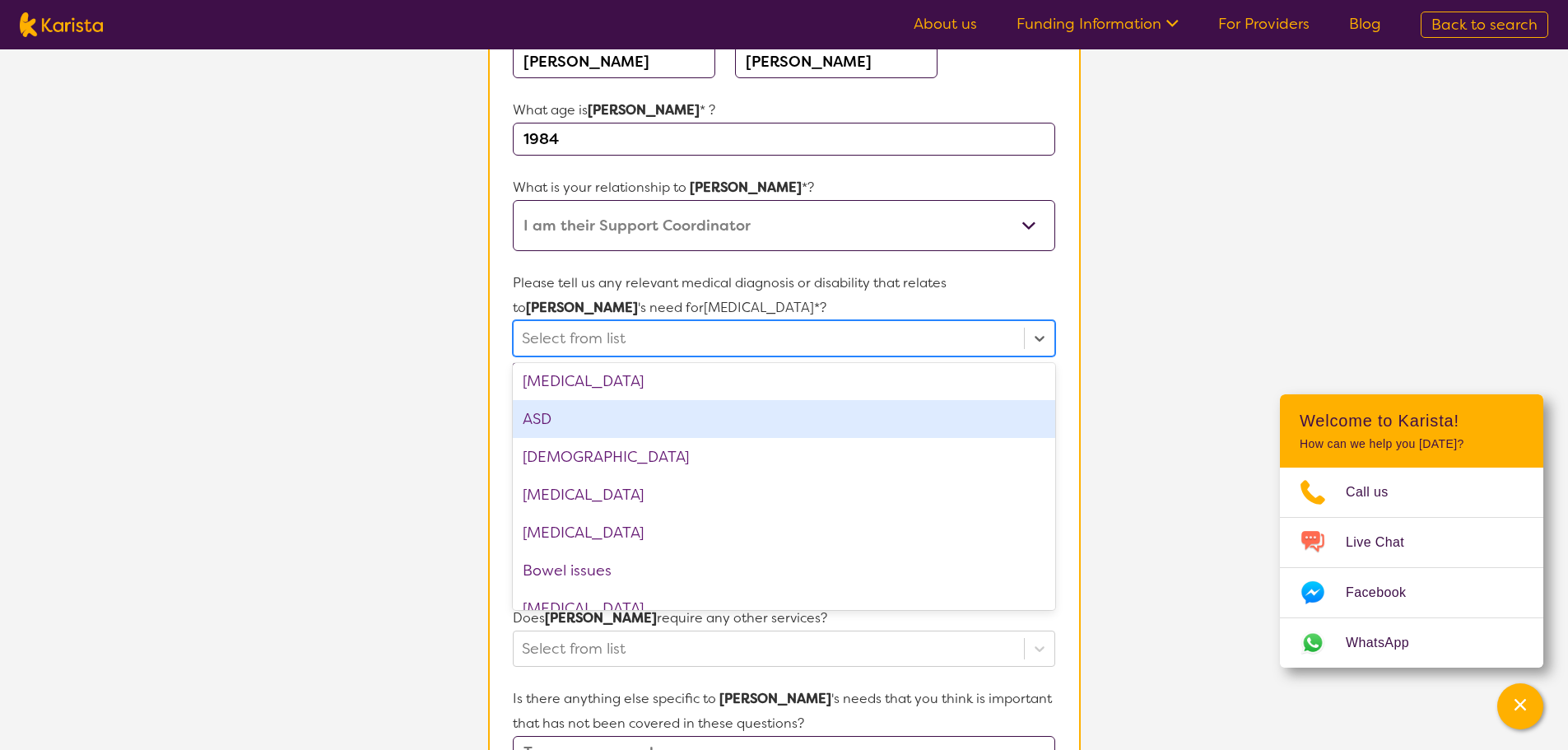
scroll to position [330, 0]
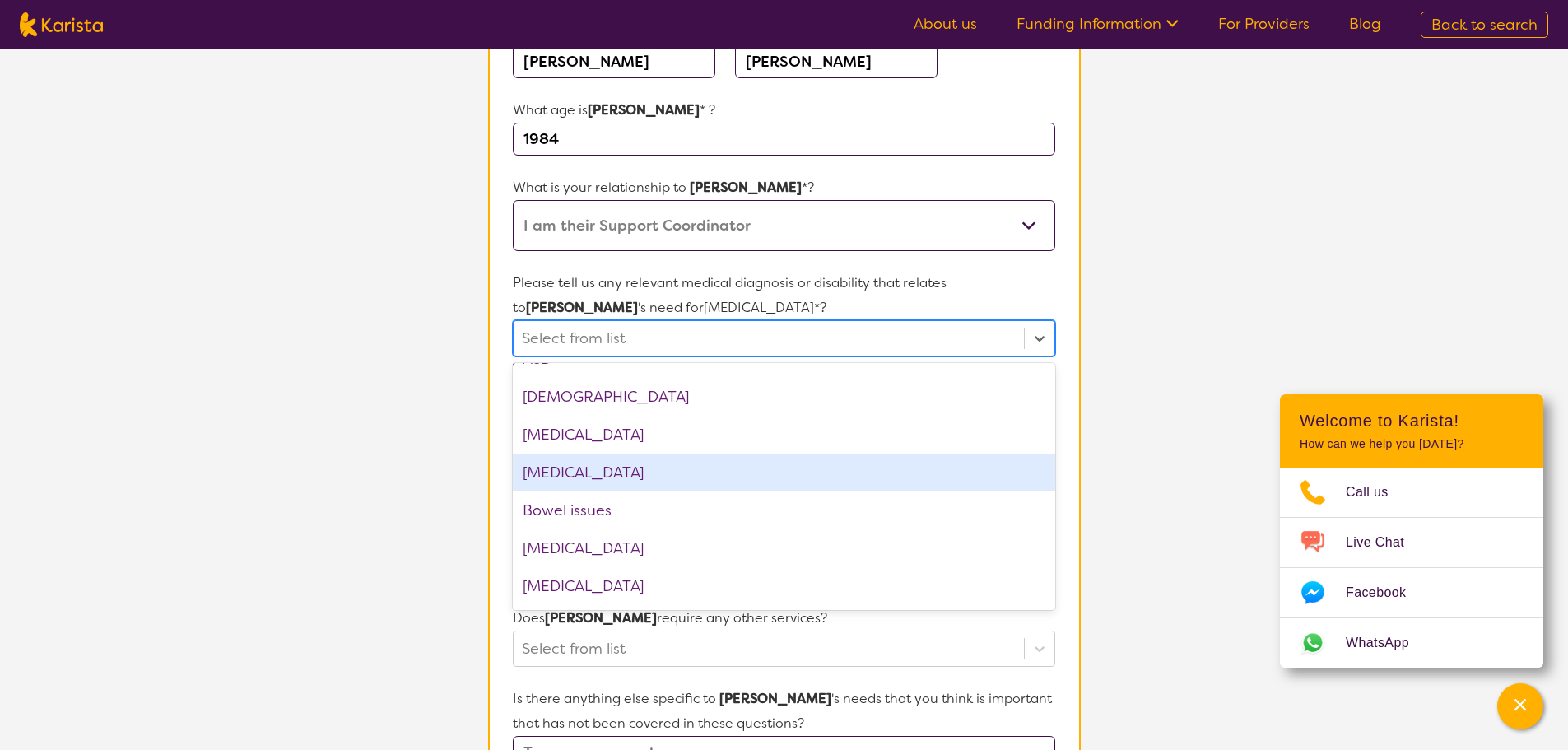
click at [655, 475] on div "Bipolar disorder" at bounding box center [784, 472] width 542 height 38
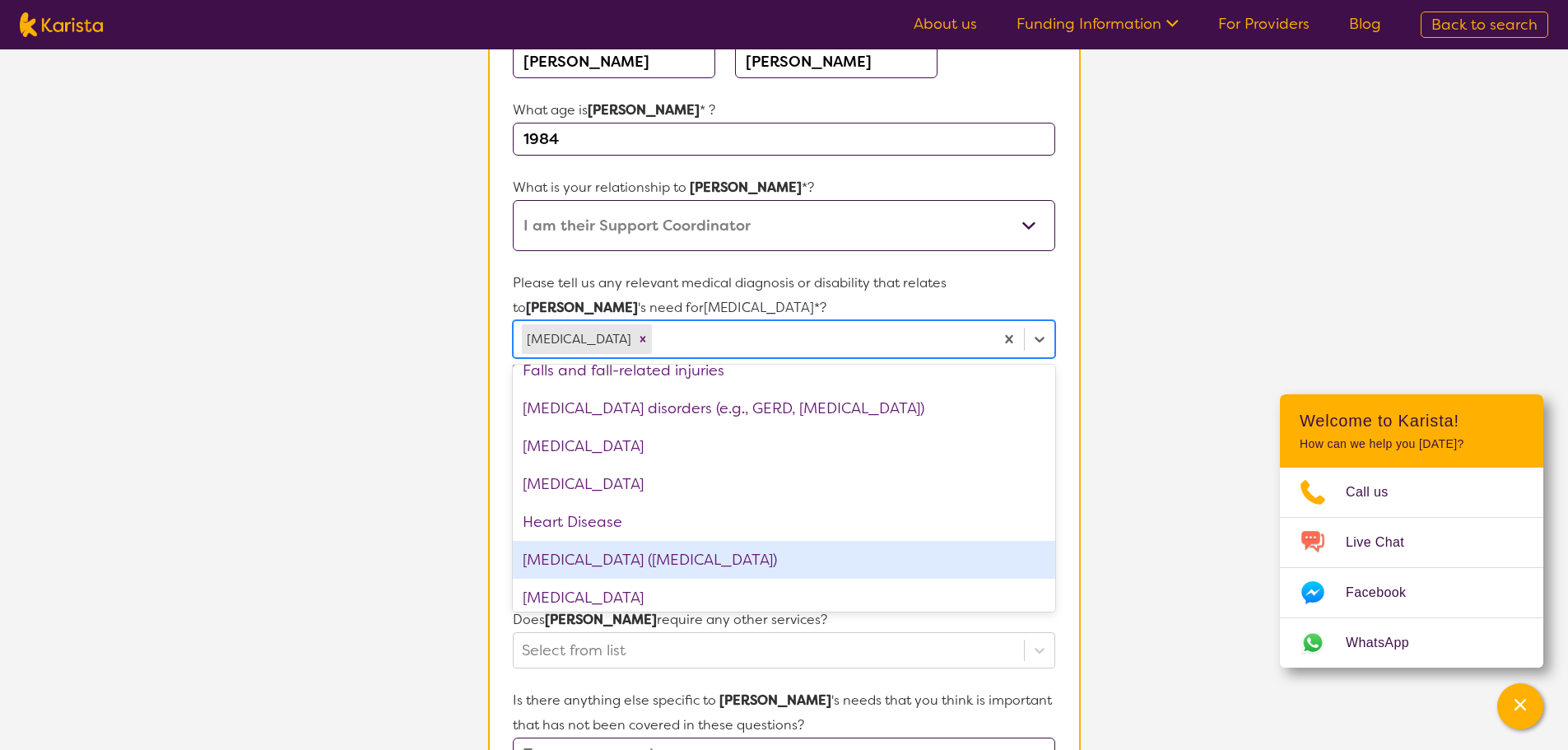
scroll to position [1317, 0]
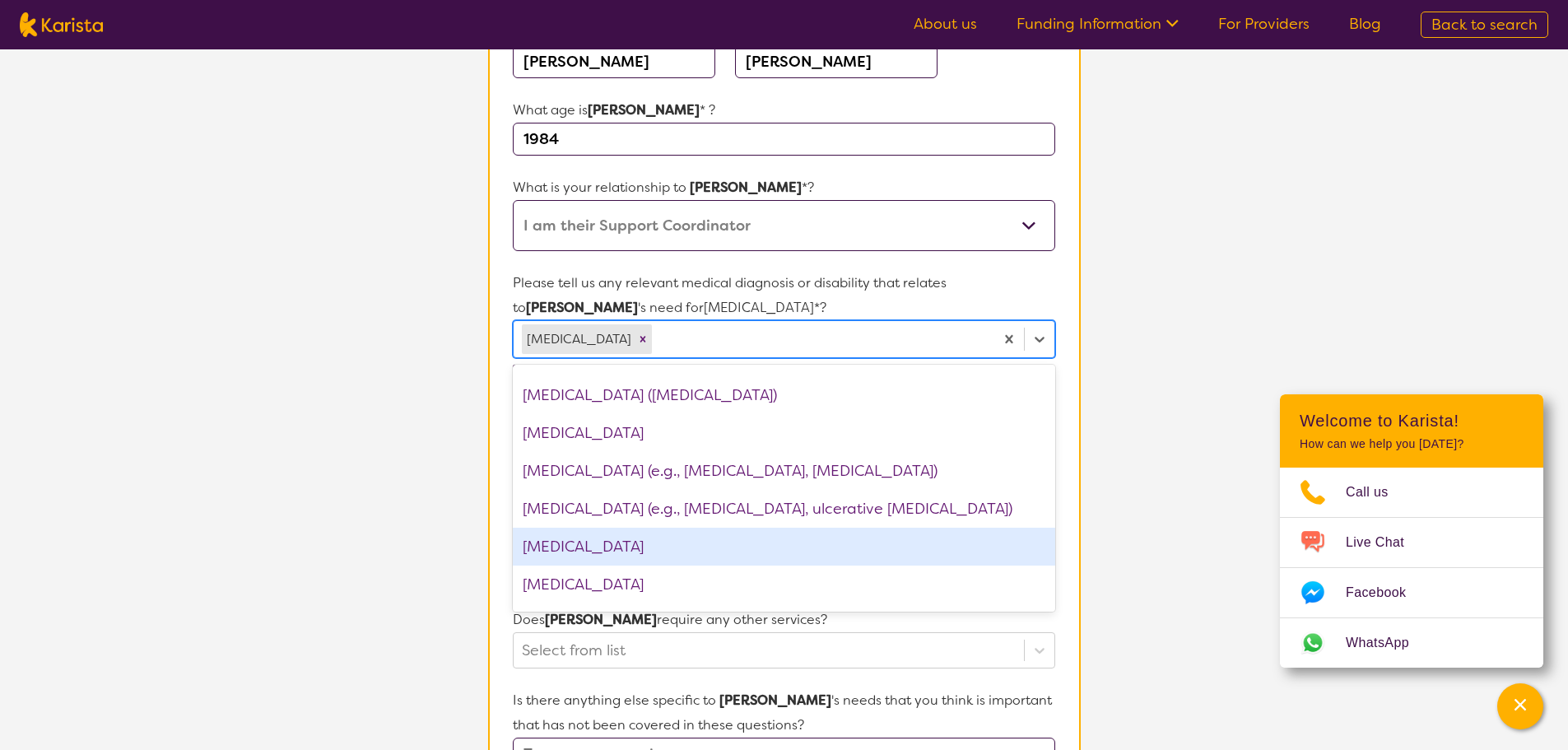
click at [638, 543] on div "Intellectual Disability" at bounding box center [784, 547] width 542 height 38
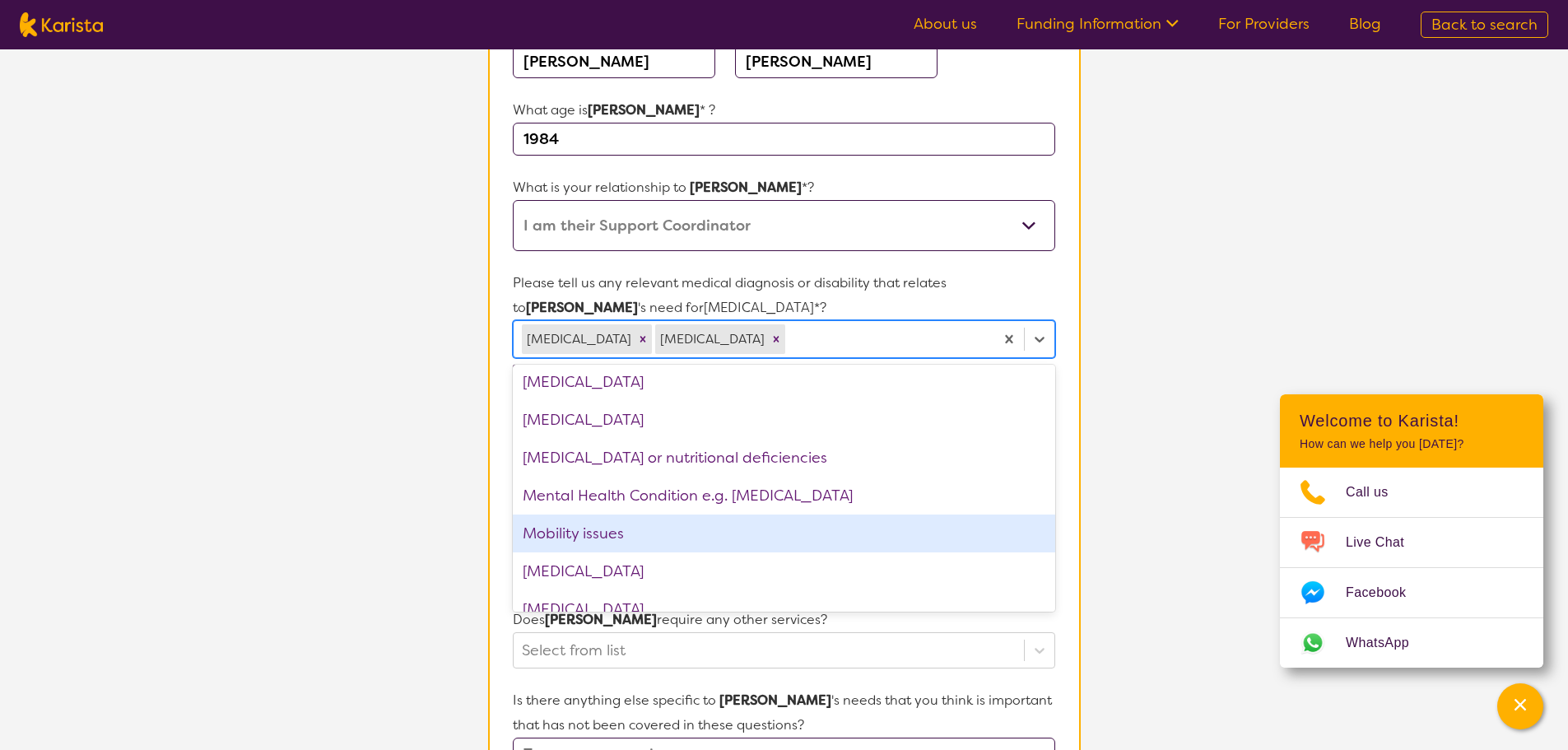
scroll to position [1564, 0]
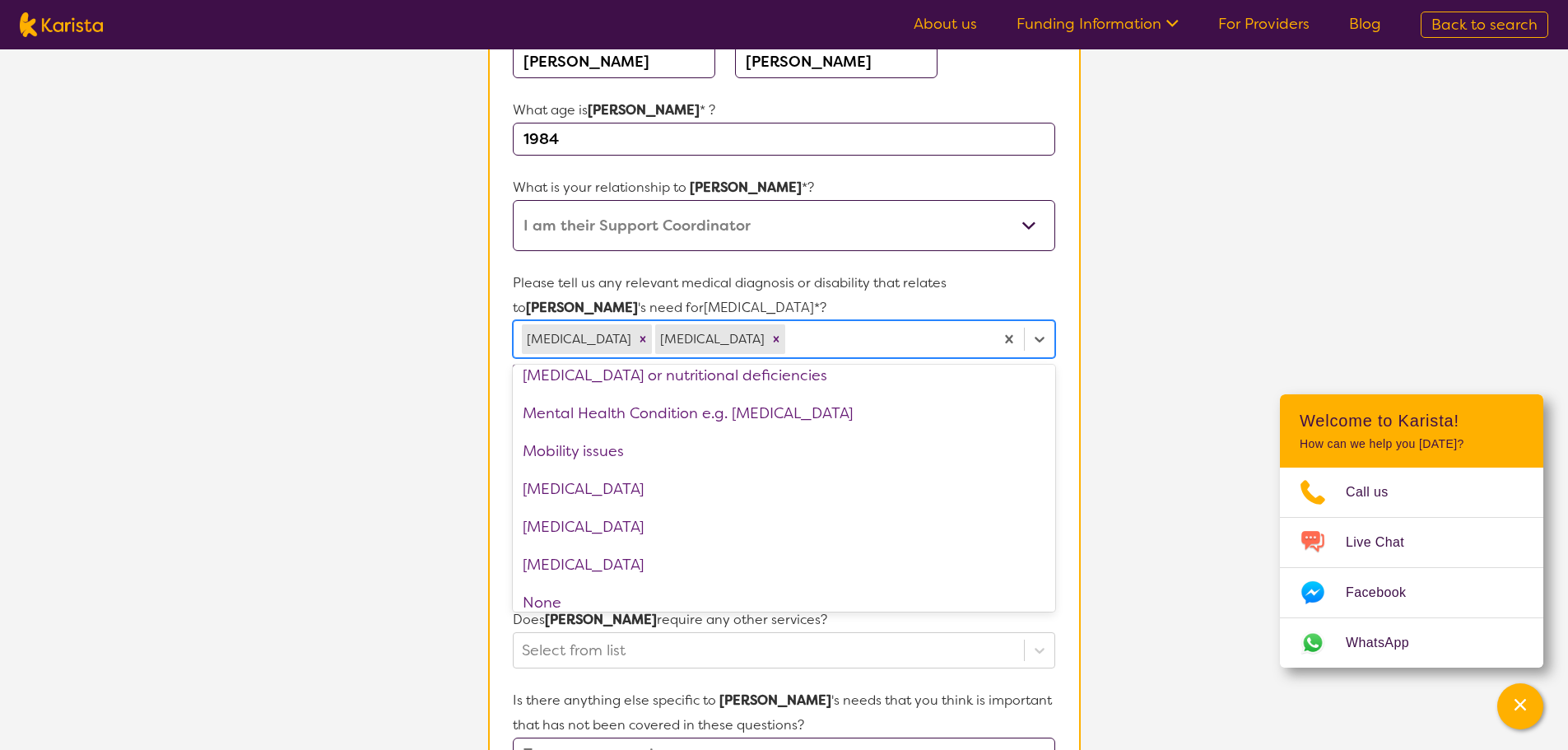
click at [626, 418] on div "Mental Health Condition e.g. Depression" at bounding box center [784, 413] width 542 height 38
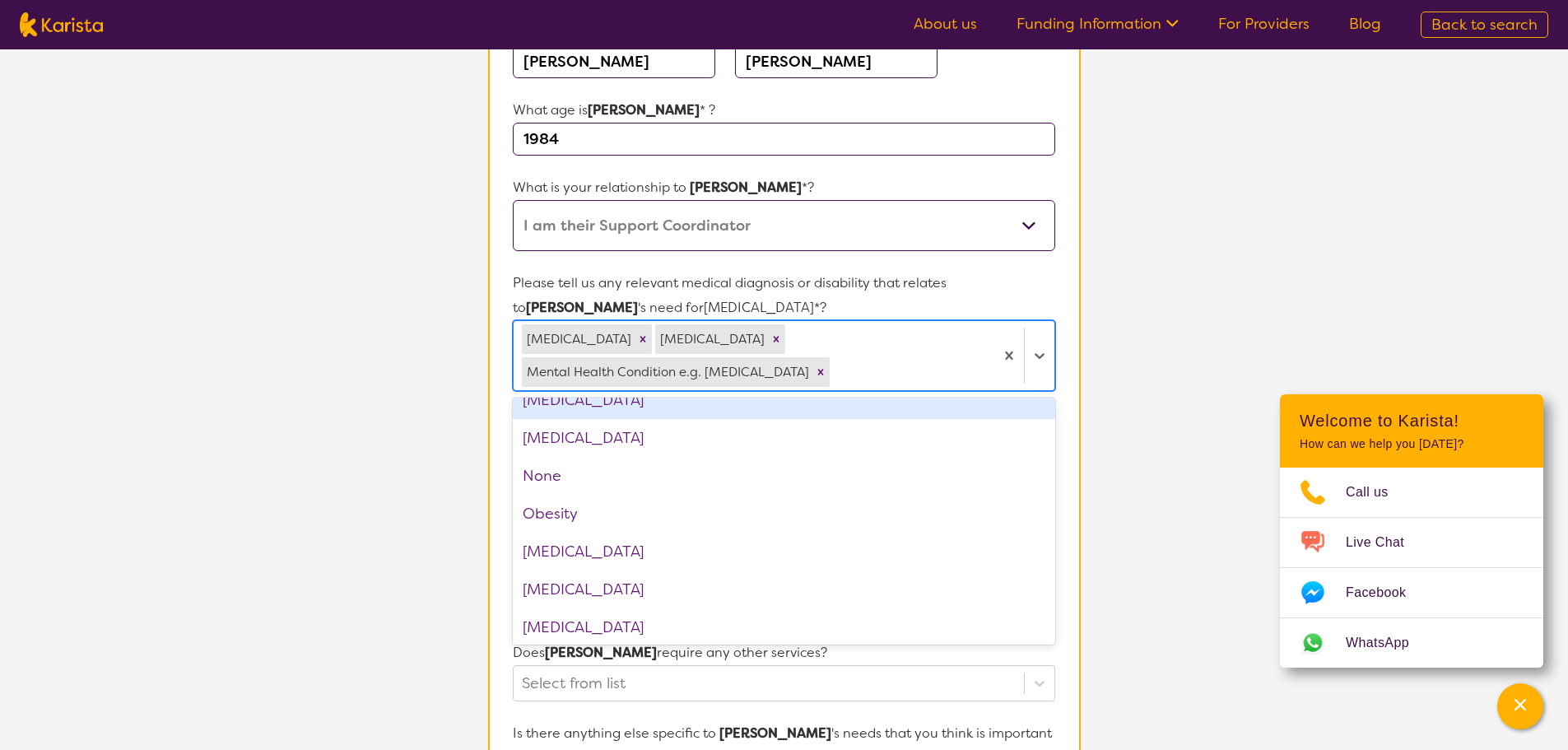
scroll to position [1646, 0]
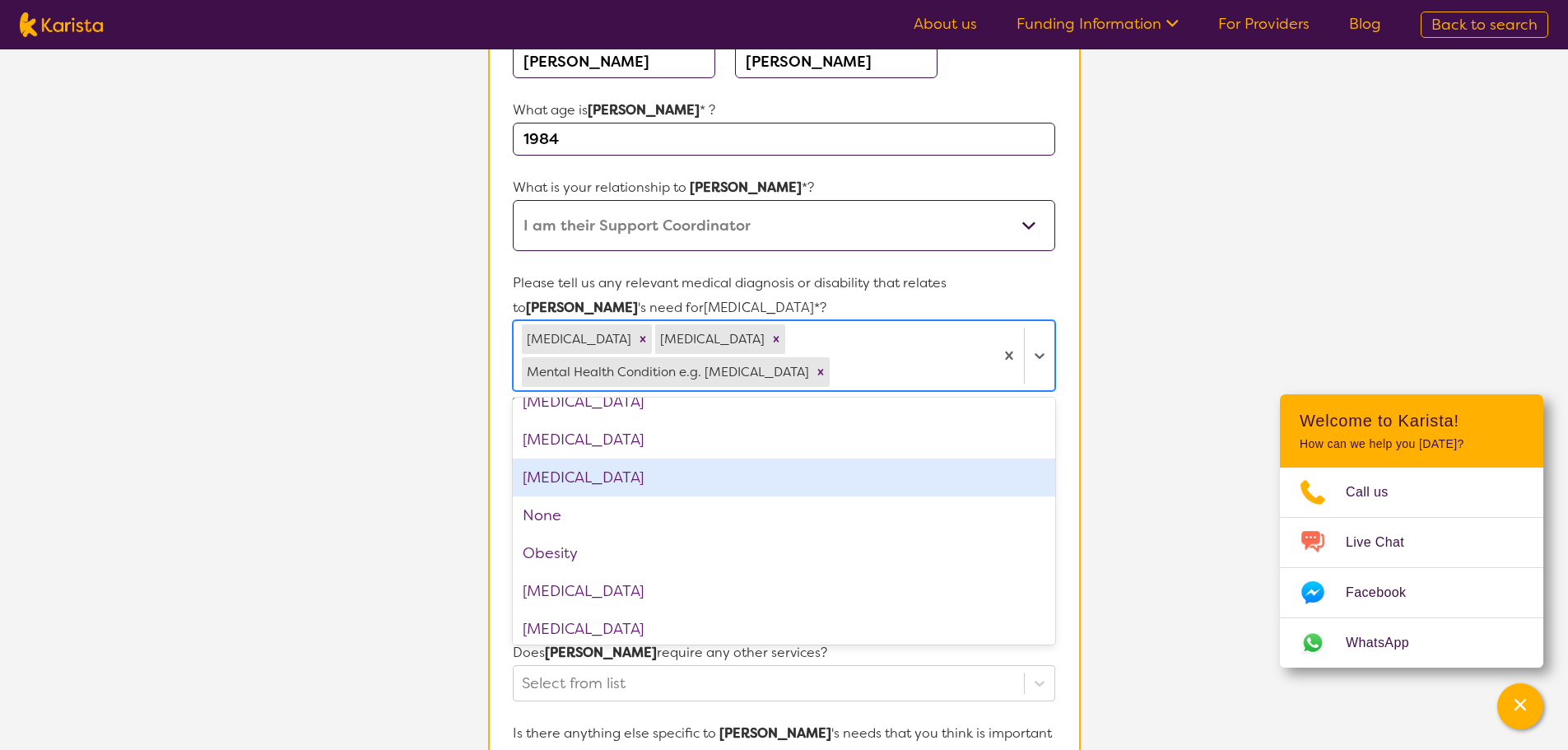
click at [646, 484] on div "Neurological disorder" at bounding box center [784, 478] width 542 height 38
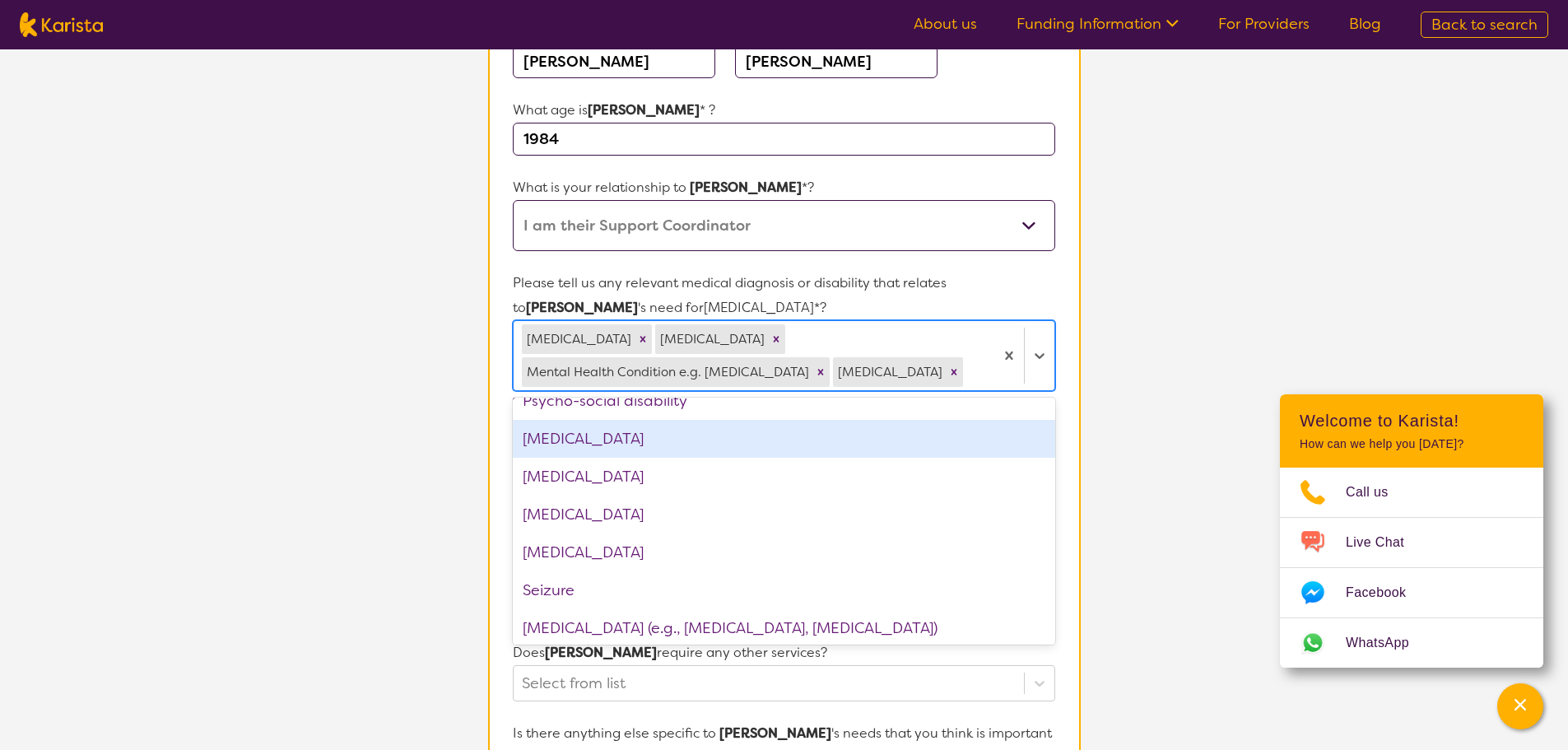
scroll to position [2140, 0]
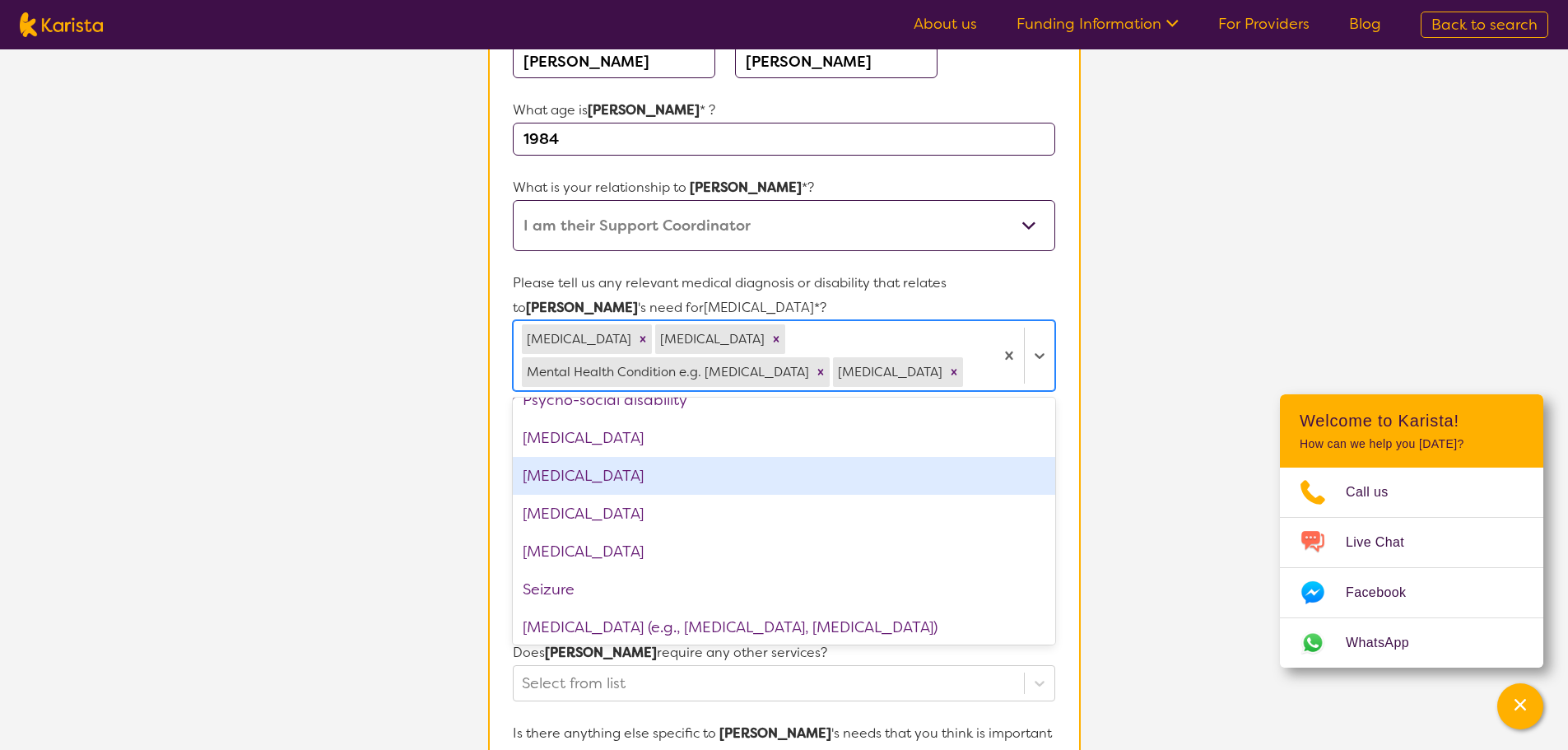
click at [635, 481] on div "Respiratory Diseases" at bounding box center [784, 476] width 542 height 38
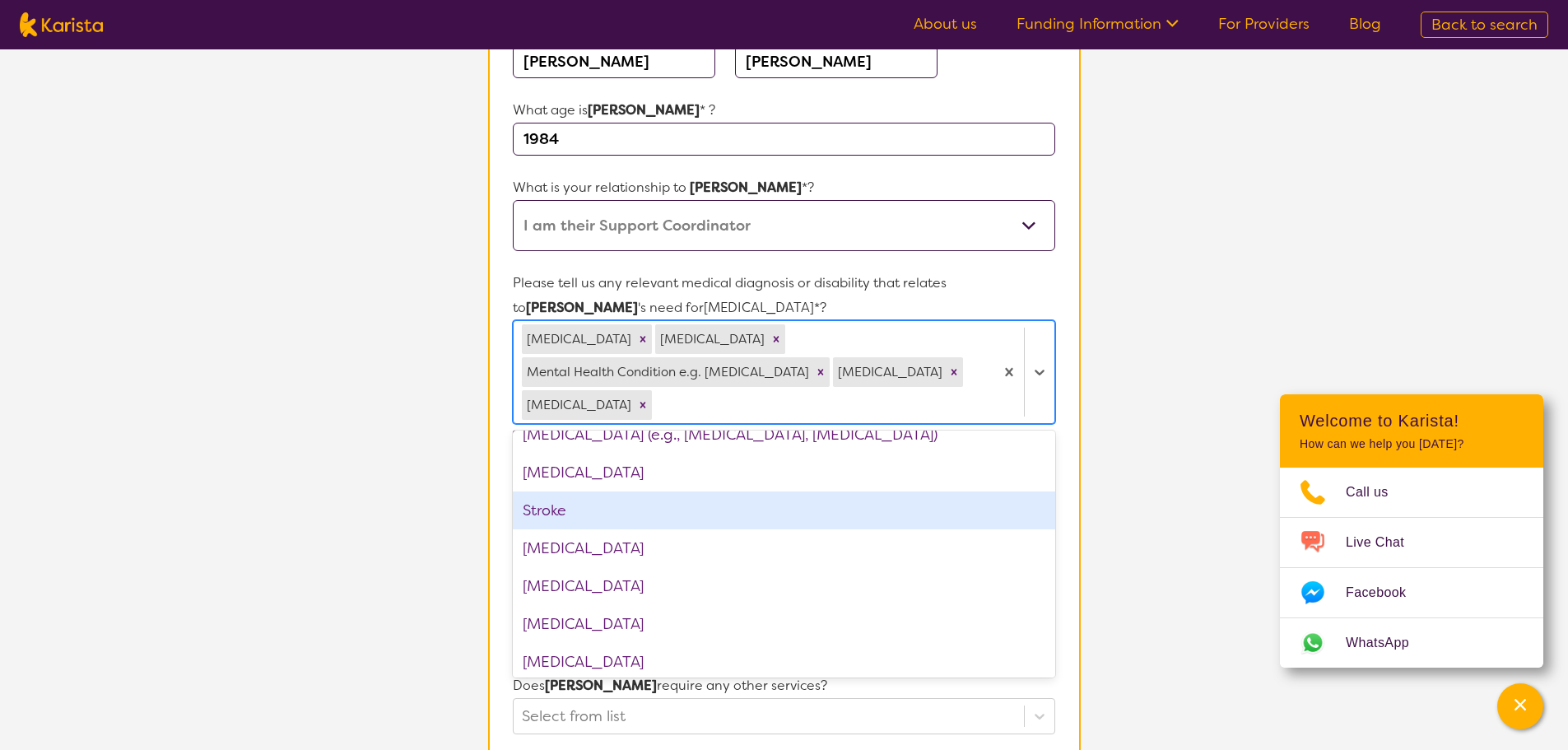
scroll to position [2163, 0]
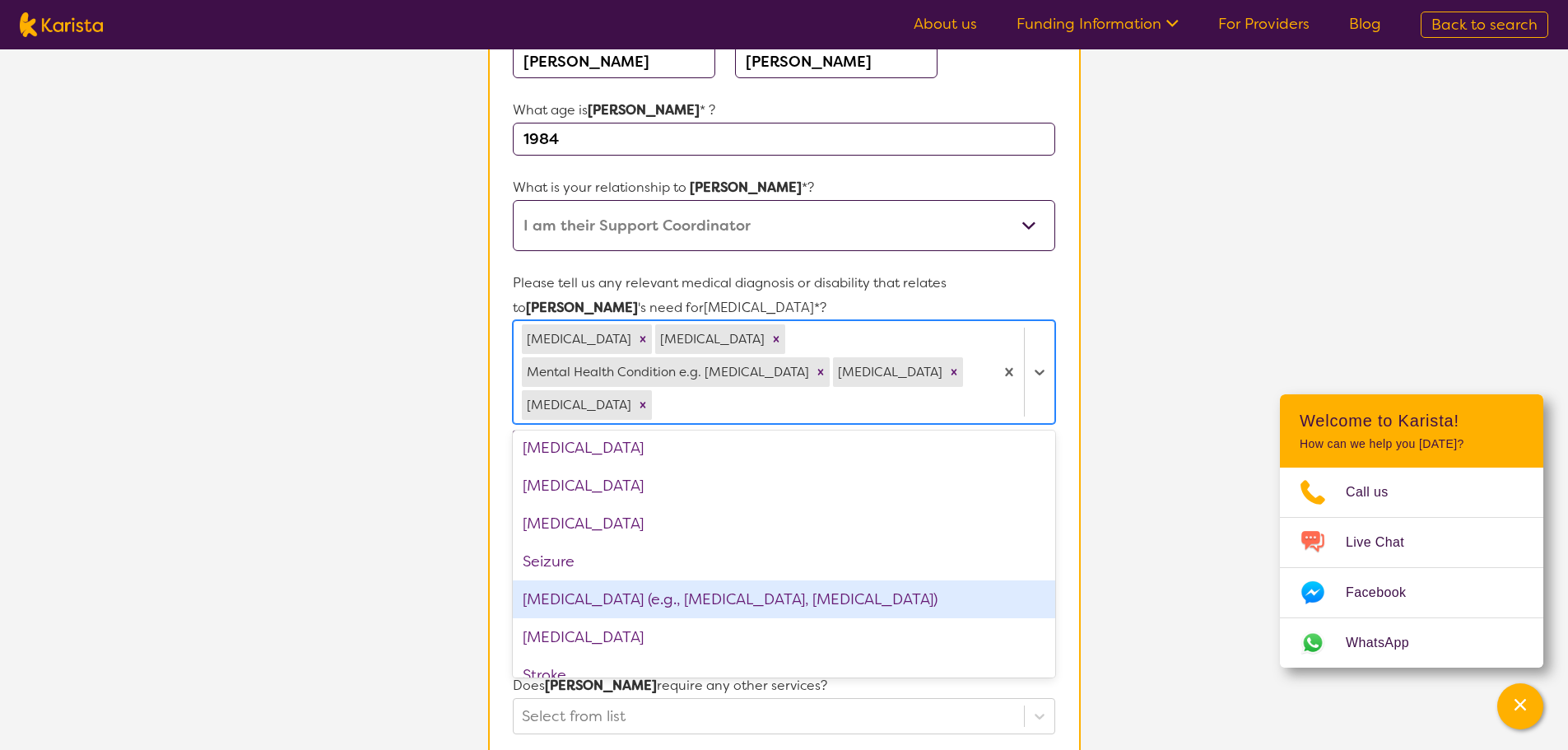
click at [604, 607] on div "Sleep disorders (e.g., insomnia, sleep apnea)" at bounding box center [784, 599] width 542 height 38
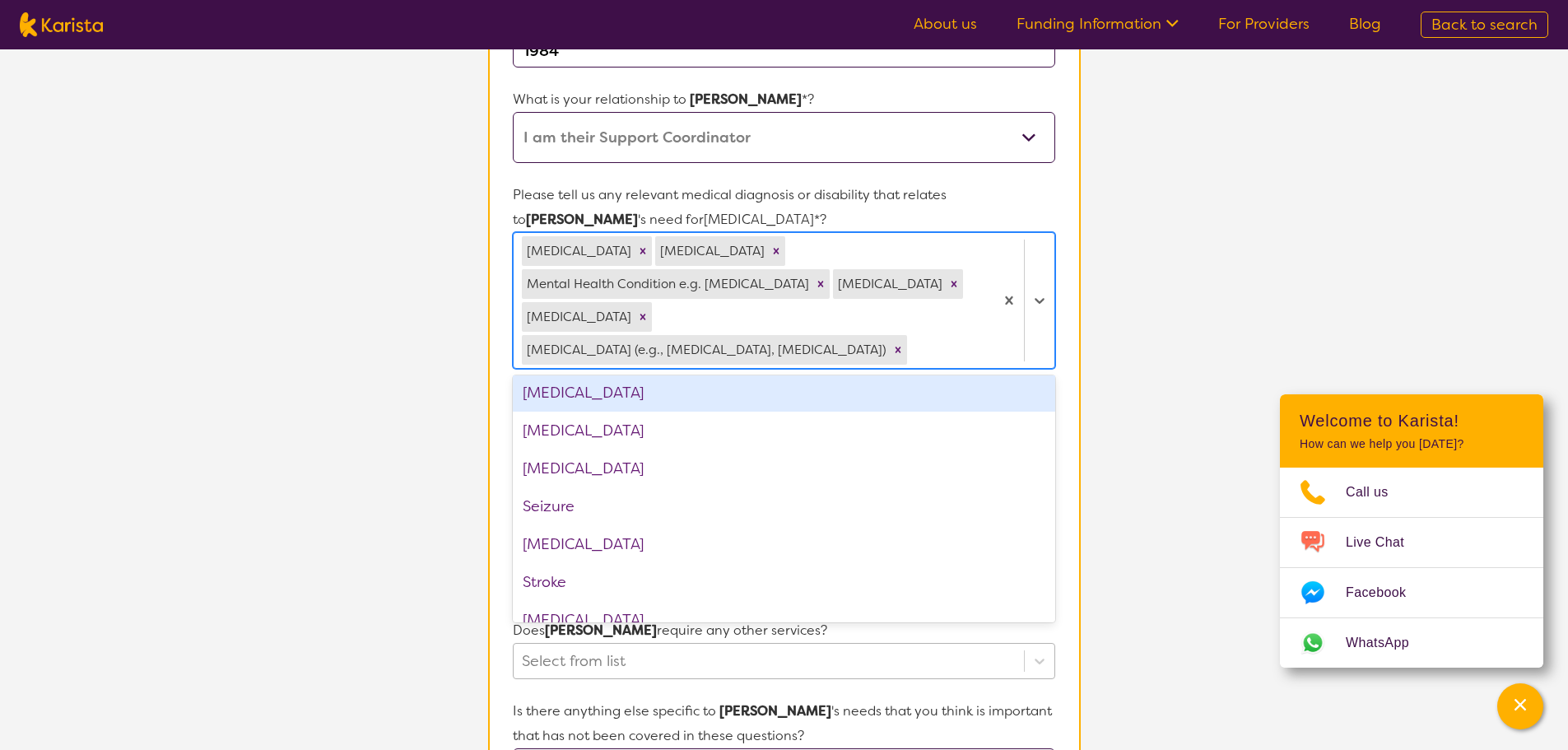
scroll to position [494, 0]
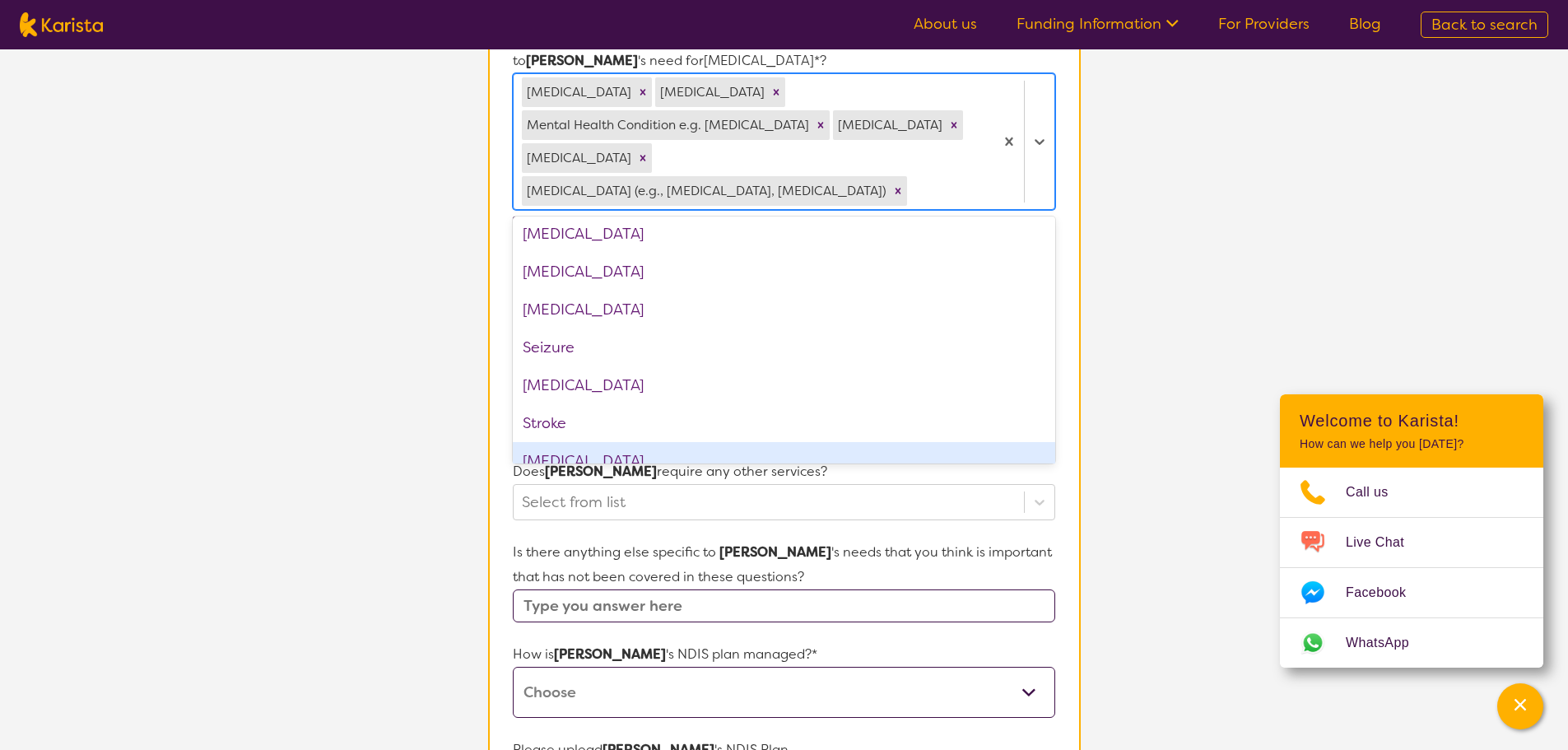
click at [634, 472] on form "Name of participant First Name* Russell Last Name Reid What age is Russell * ? …" at bounding box center [784, 392] width 542 height 1285
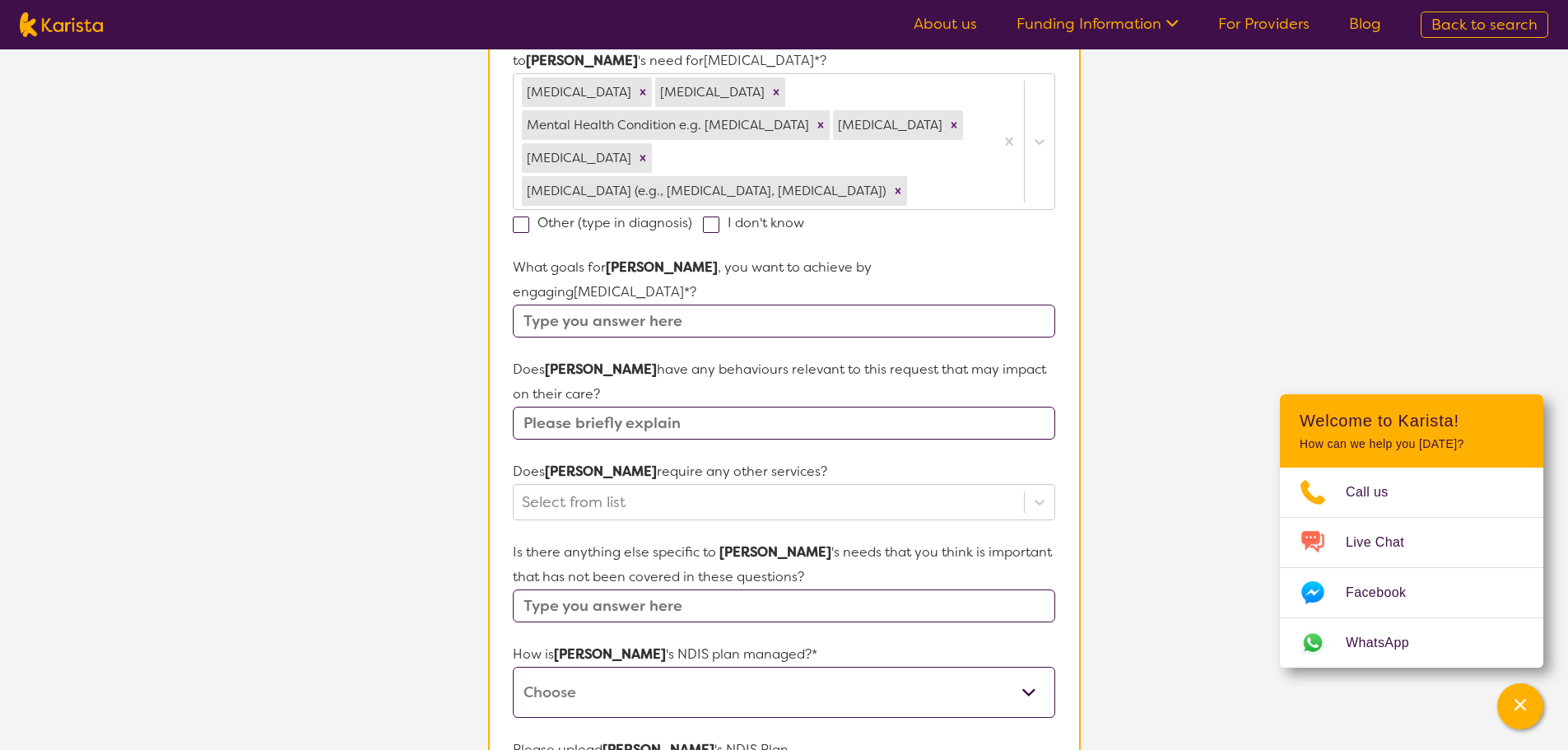
click at [697, 407] on input "text" at bounding box center [784, 423] width 542 height 33
type input "n"
type input "self neglect"
click at [702, 488] on div at bounding box center [768, 502] width 493 height 28
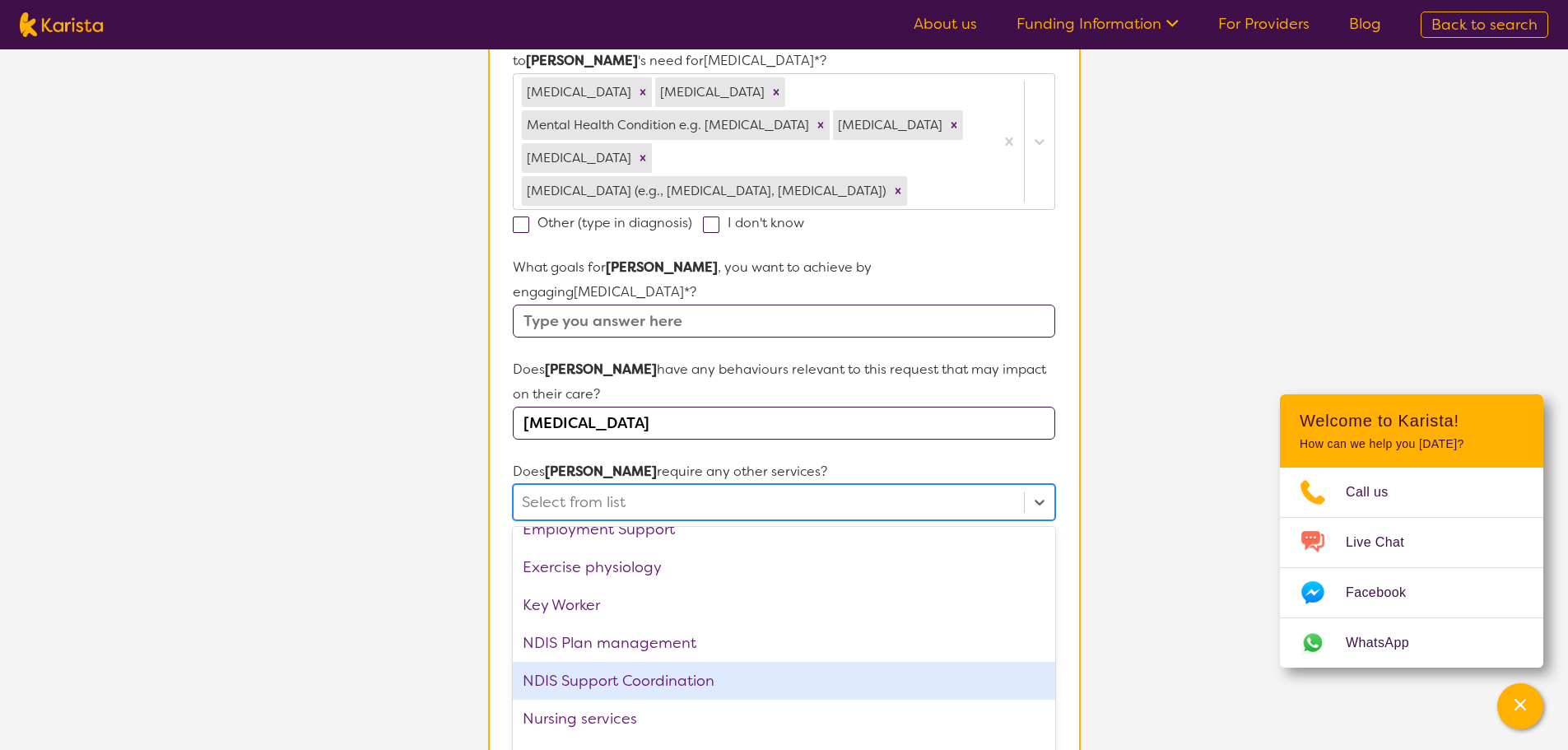
scroll to position [412, 0]
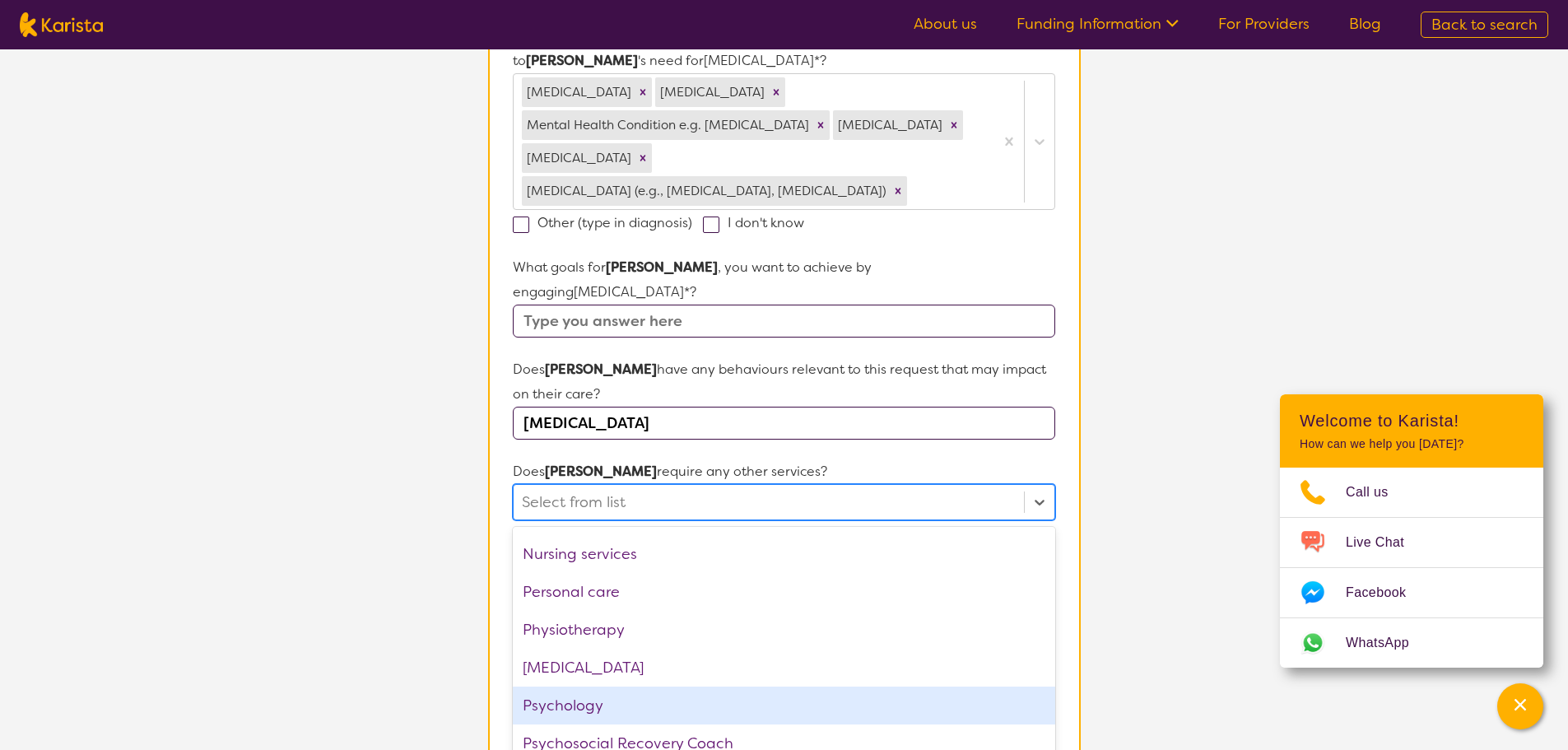
drag, startPoint x: 364, startPoint y: 505, endPoint x: 389, endPoint y: 505, distance: 25.0
click at [367, 505] on section "L About You 2 Participant Details 3 Confirmation Participant Details & Service …" at bounding box center [784, 343] width 1568 height 1576
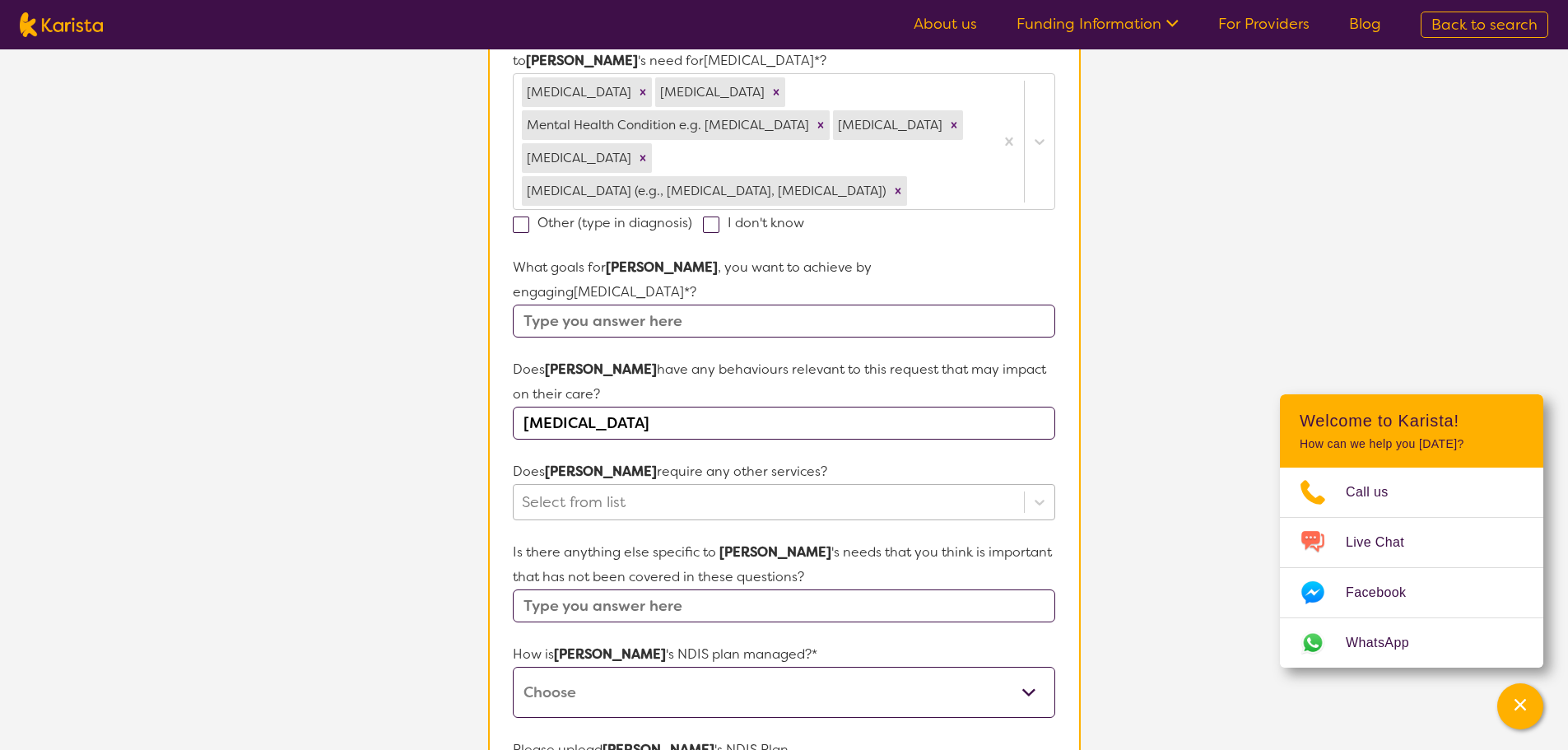
click at [654, 488] on div at bounding box center [768, 502] width 493 height 28
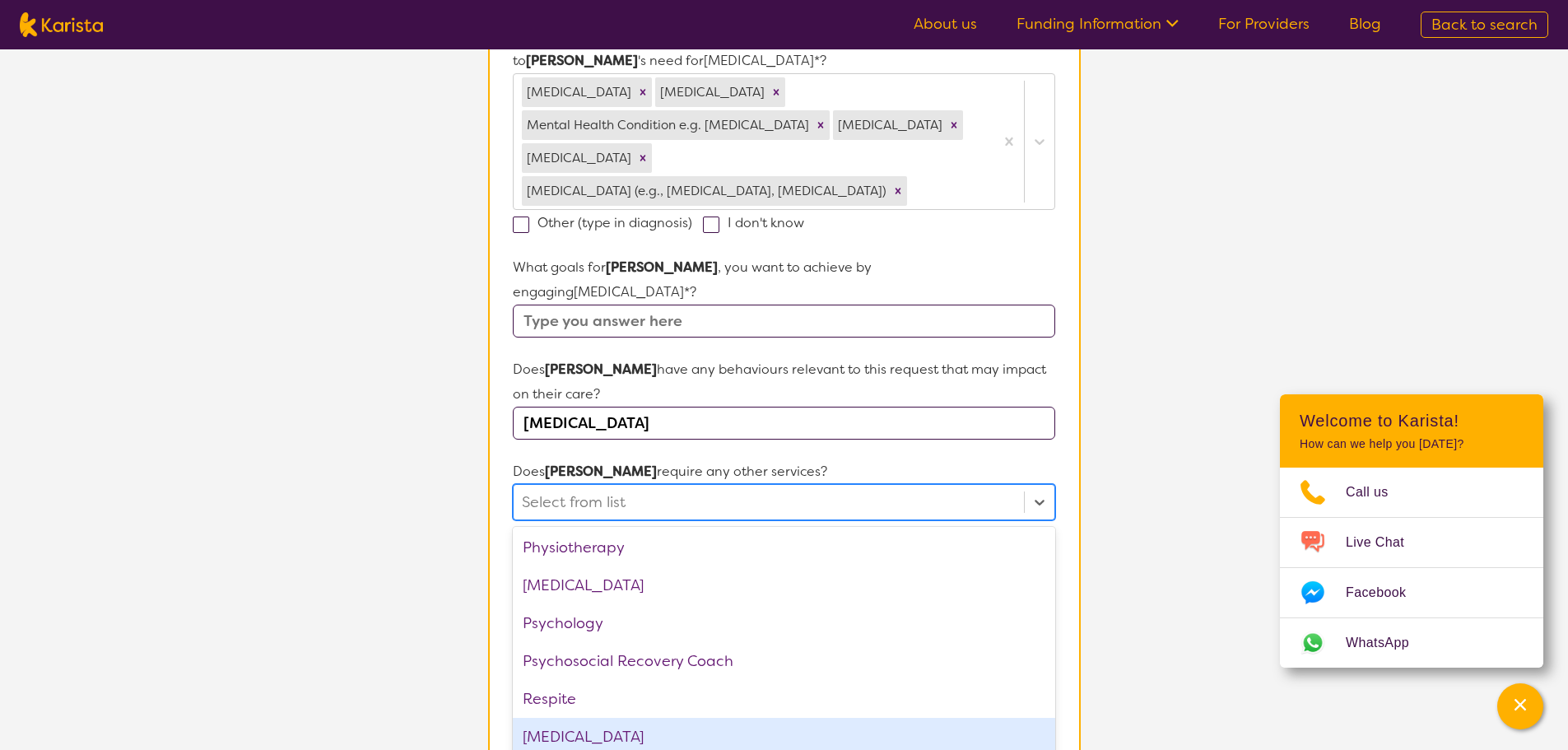
scroll to position [554, 0]
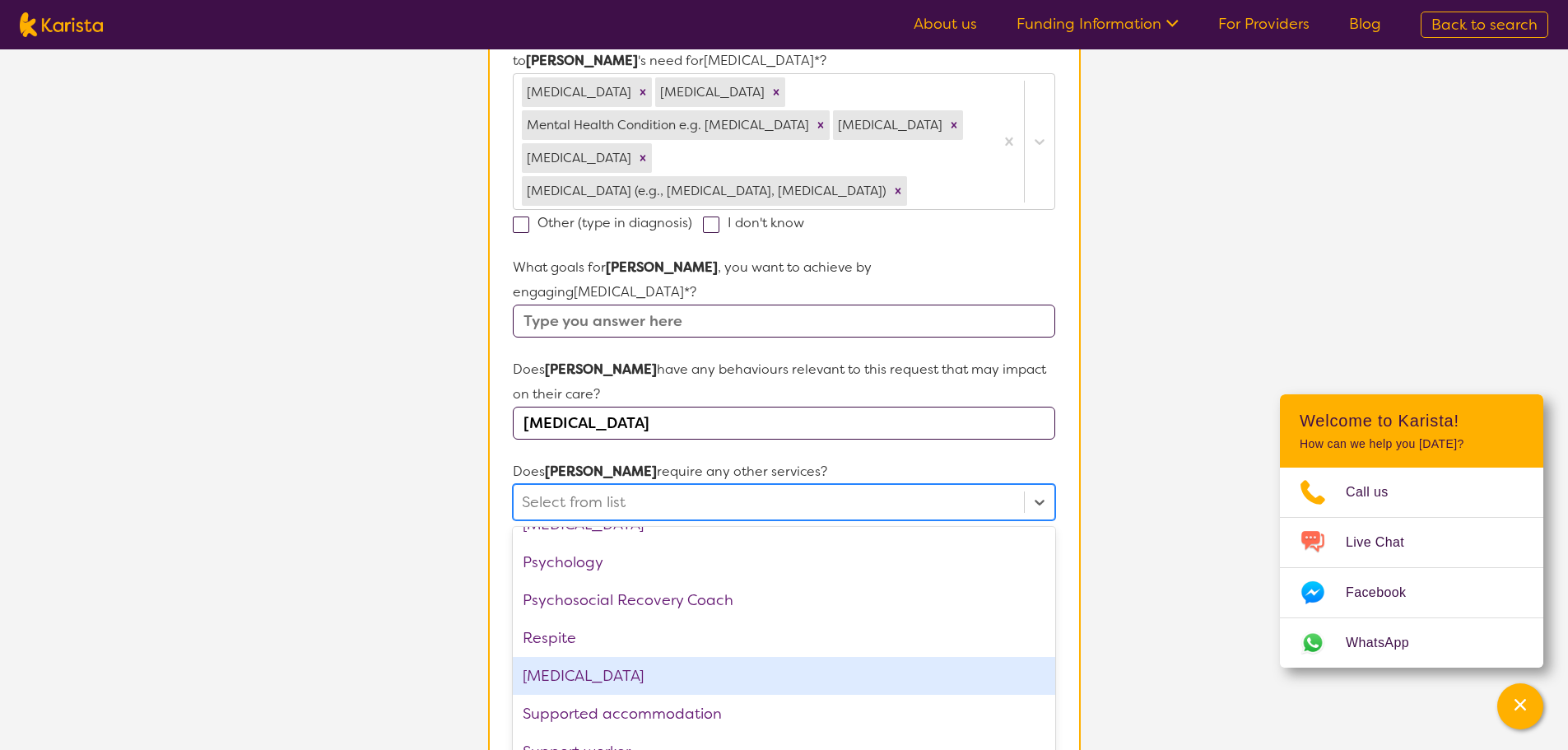
drag, startPoint x: 186, startPoint y: 484, endPoint x: 310, endPoint y: 478, distance: 124.1
click at [189, 483] on section "L About You 2 Participant Details 3 Confirmation Participant Details & Service …" at bounding box center [784, 343] width 1568 height 1576
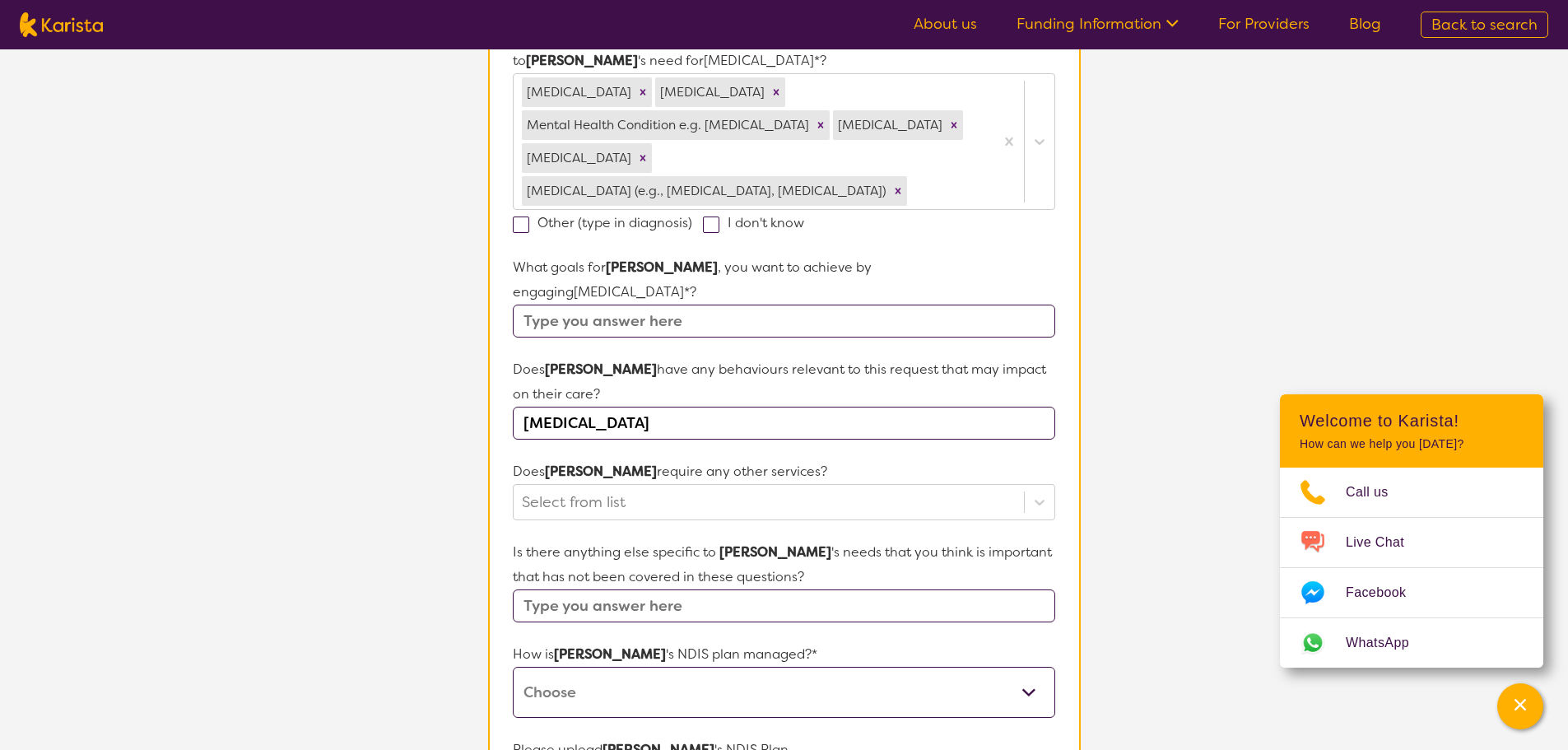
click at [675, 589] on input "text" at bounding box center [784, 606] width 542 height 33
click at [654, 667] on select "Self-managed NDIS plan Managed by a registered plan management provider (not th…" at bounding box center [784, 692] width 542 height 51
select select "Plan Managed"
click at [513, 667] on select "Self-managed NDIS plan Managed by a registered plan management provider (not th…" at bounding box center [784, 692] width 542 height 51
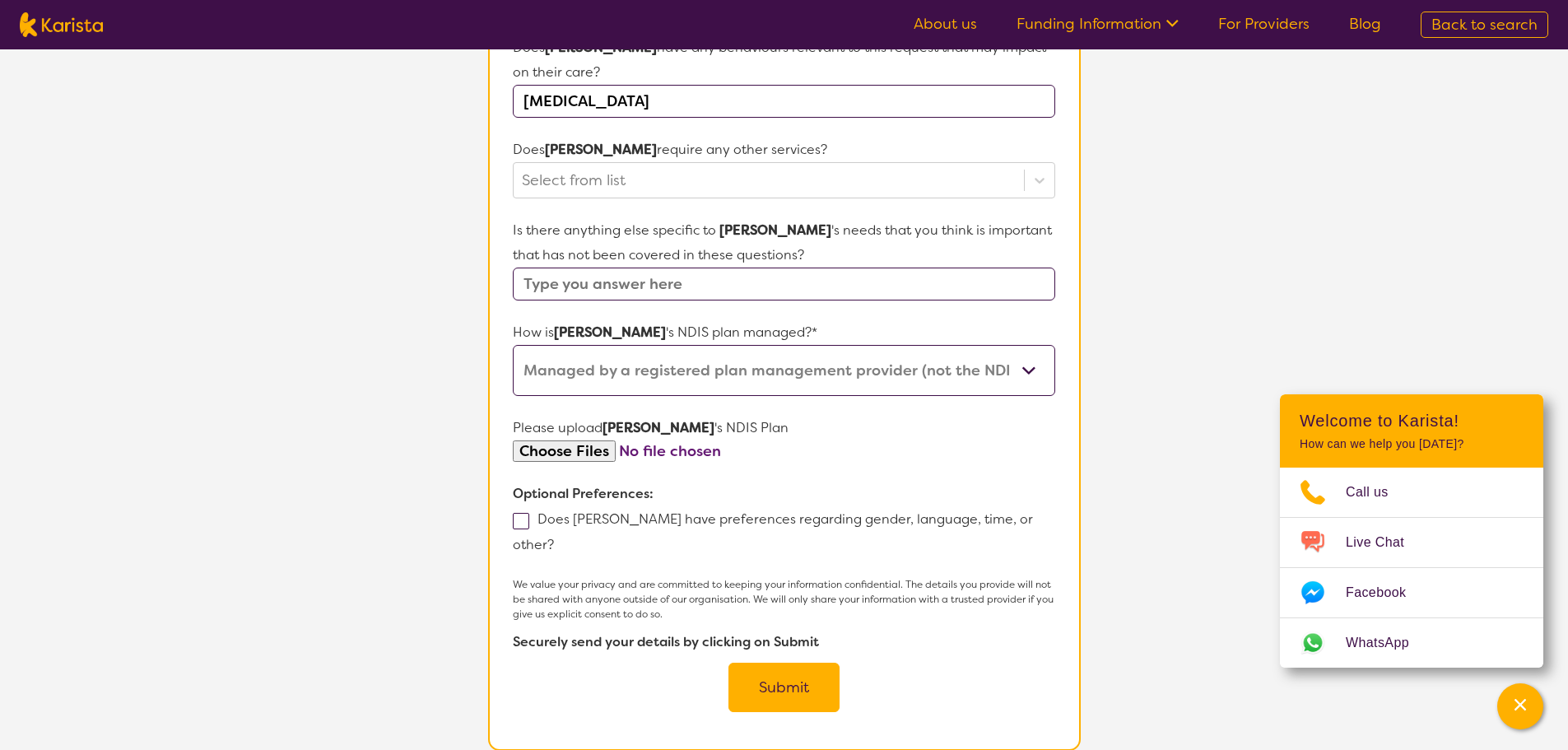
scroll to position [823, 0]
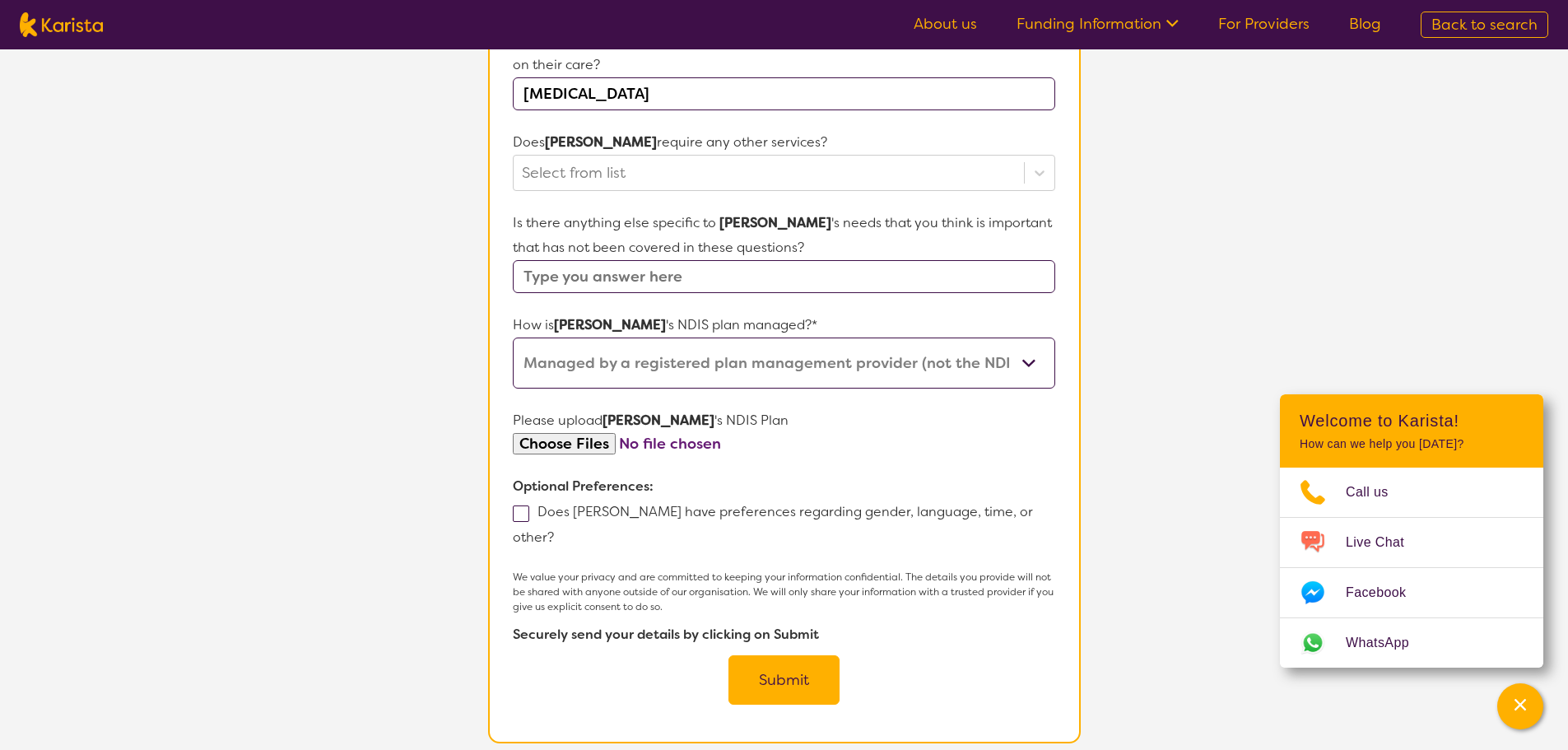
click at [798, 655] on button "Submit" at bounding box center [784, 679] width 111 height 49
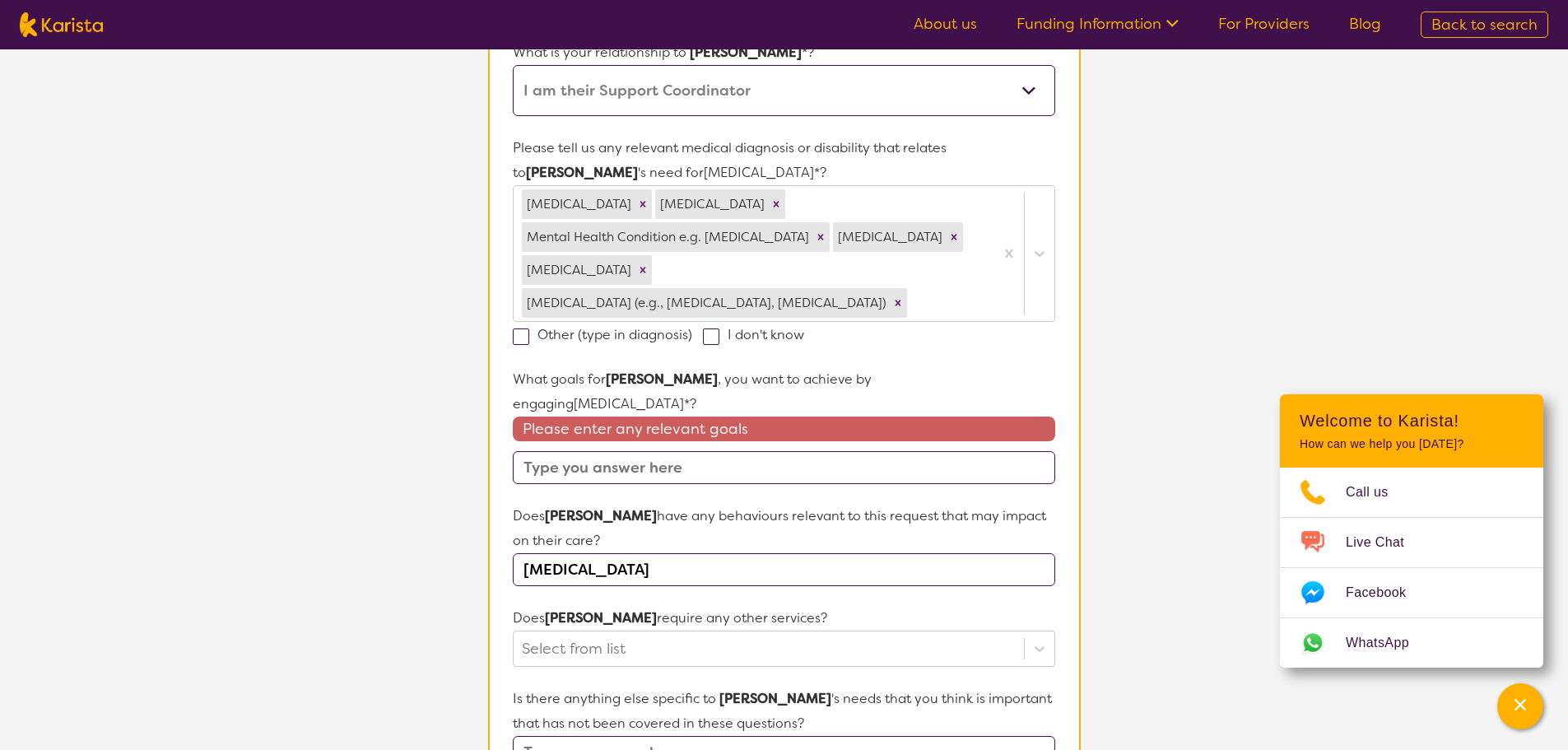
click at [607, 451] on input "text" at bounding box center [784, 467] width 542 height 33
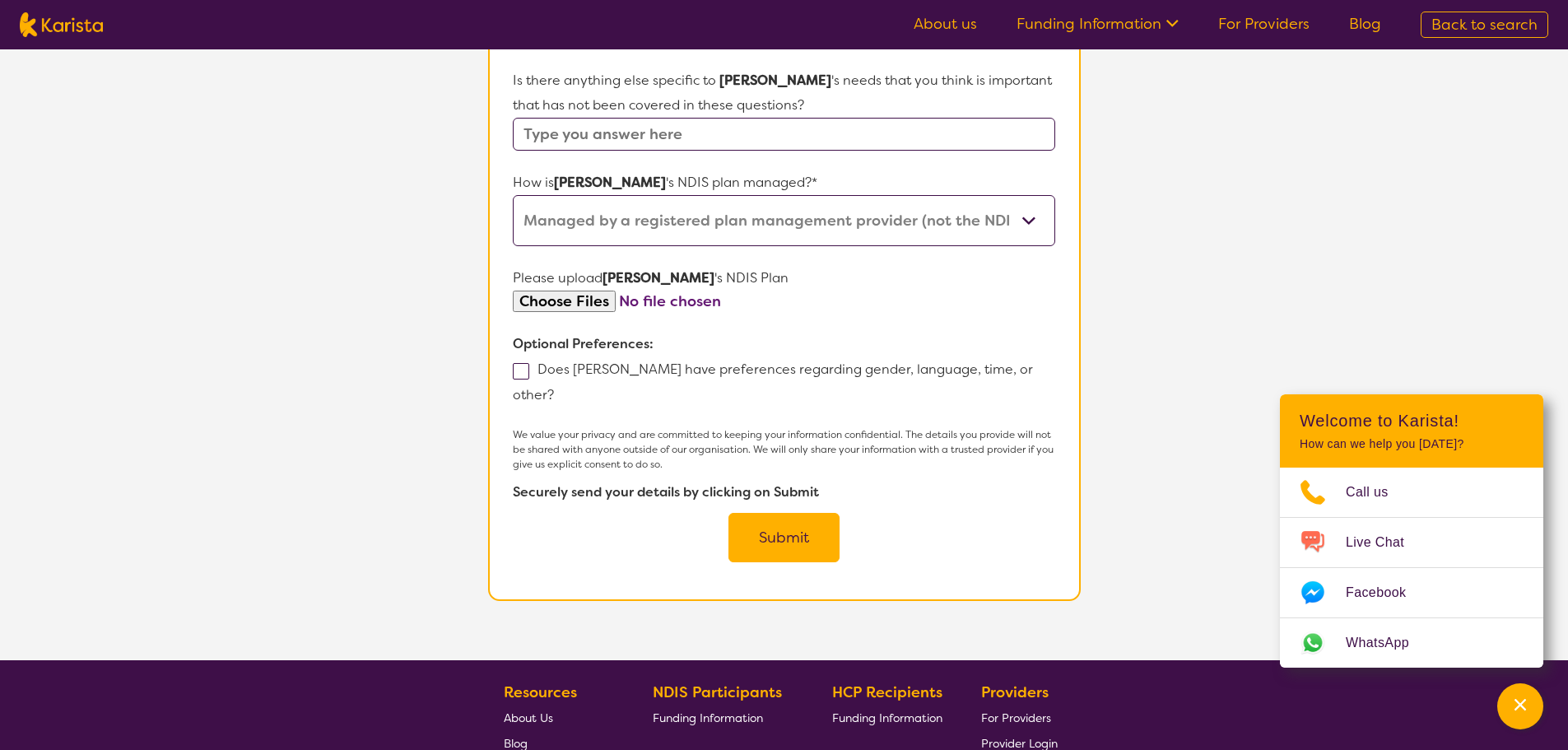
scroll to position [1189, 0]
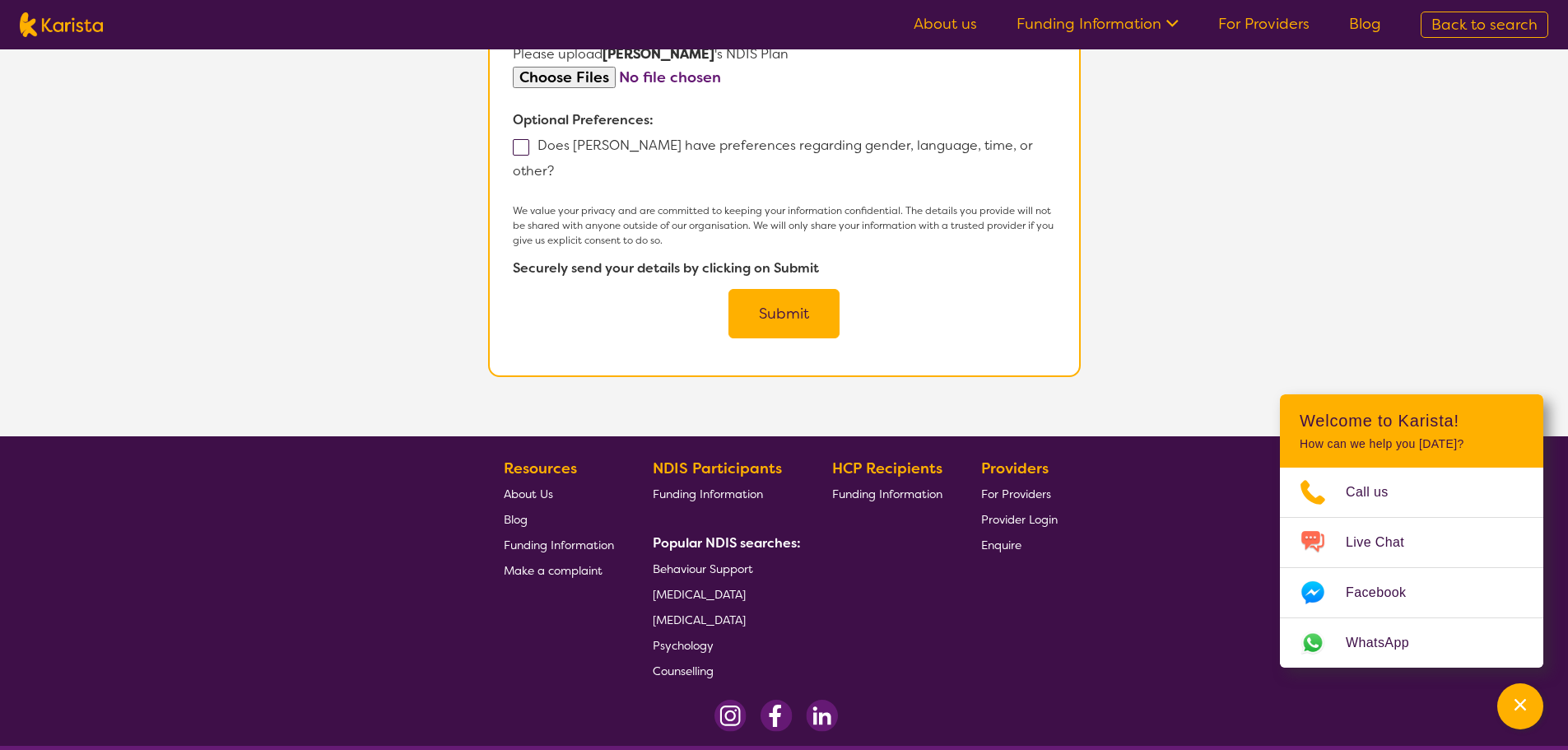
type input "he would like to be able to live inderpendatly and be able to have his full bod…"
click at [758, 289] on button "Submit" at bounding box center [784, 313] width 111 height 49
